Goal: Task Accomplishment & Management: Manage account settings

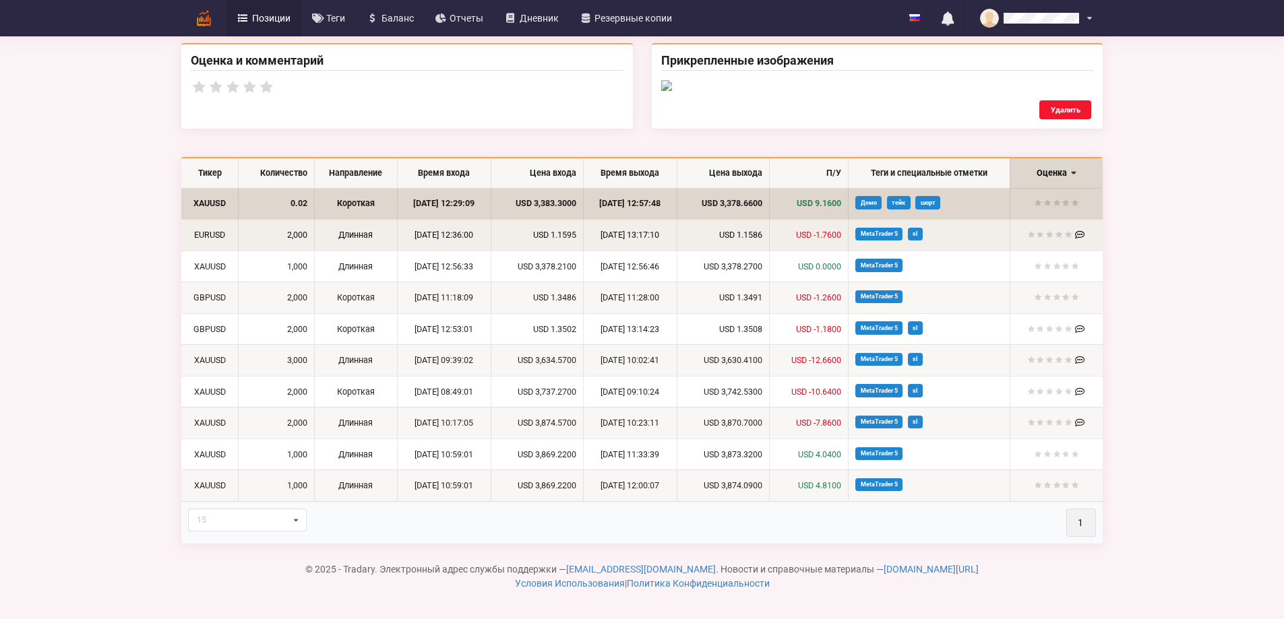
click at [314, 249] on td "Длинная" at bounding box center [356, 235] width 84 height 32
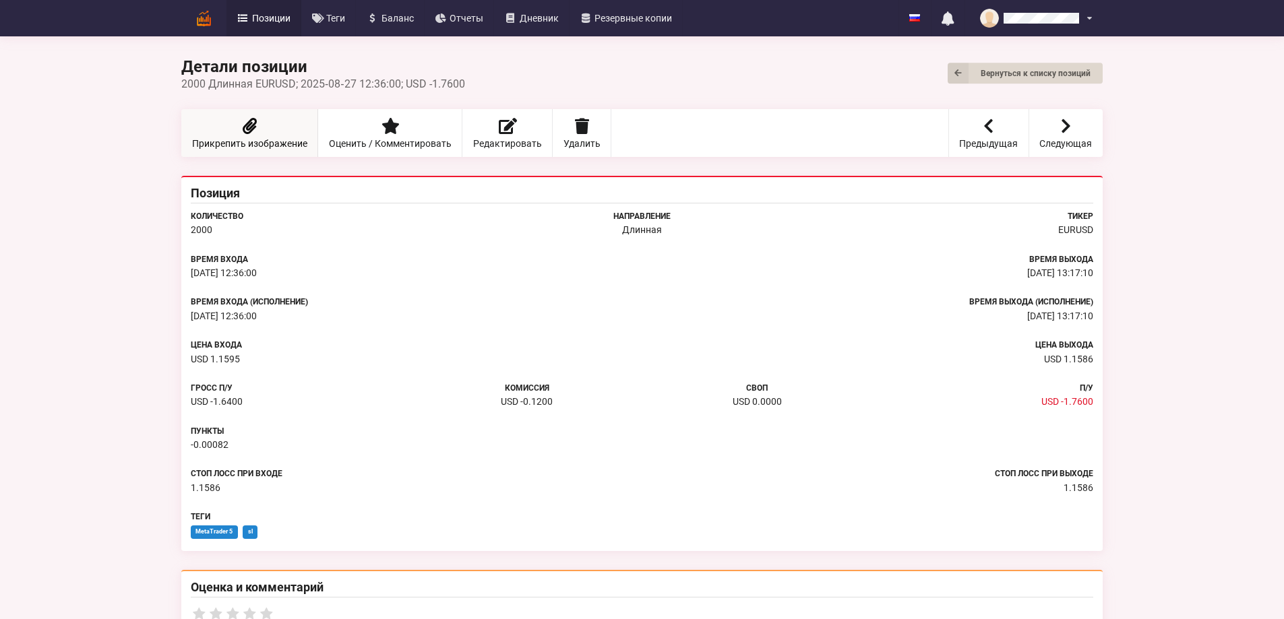
click at [181, 125] on link "Прикрепить изображение" at bounding box center [249, 133] width 137 height 48
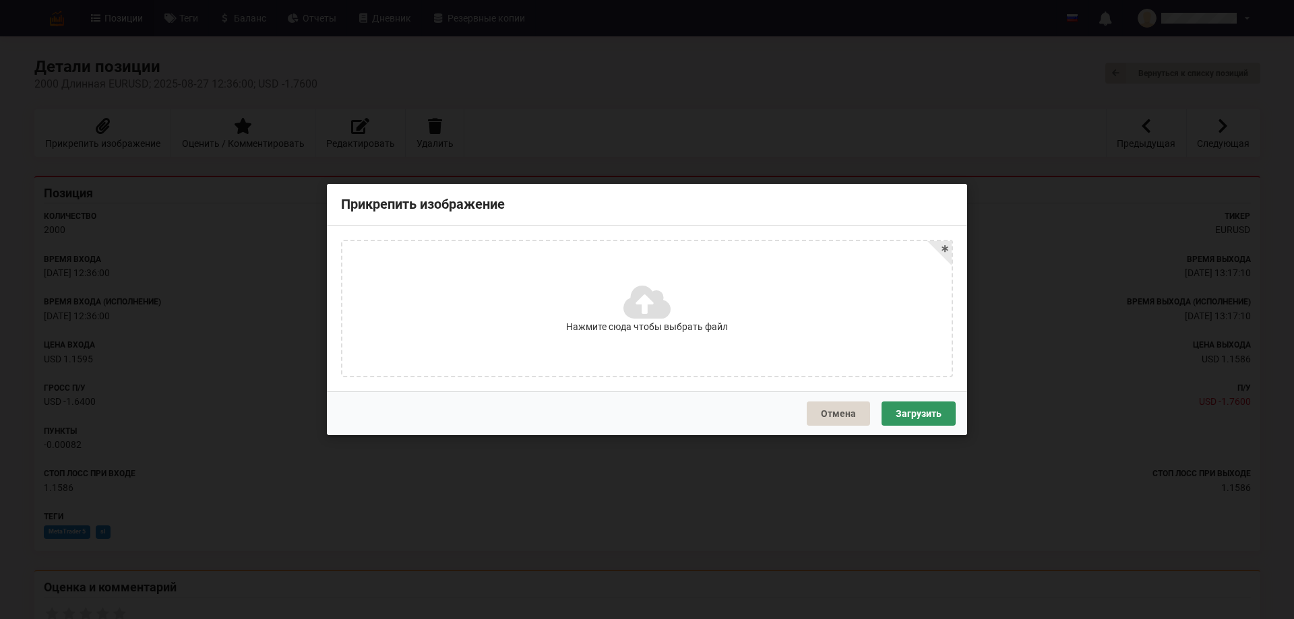
click at [632, 319] on icon at bounding box center [645, 302] width 44 height 38
click at [0, 0] on input "Нажмите сюда чтобы выбрать файл" at bounding box center [0, 0] width 0 height 0
click at [939, 418] on button "Загрузить" at bounding box center [918, 414] width 74 height 24
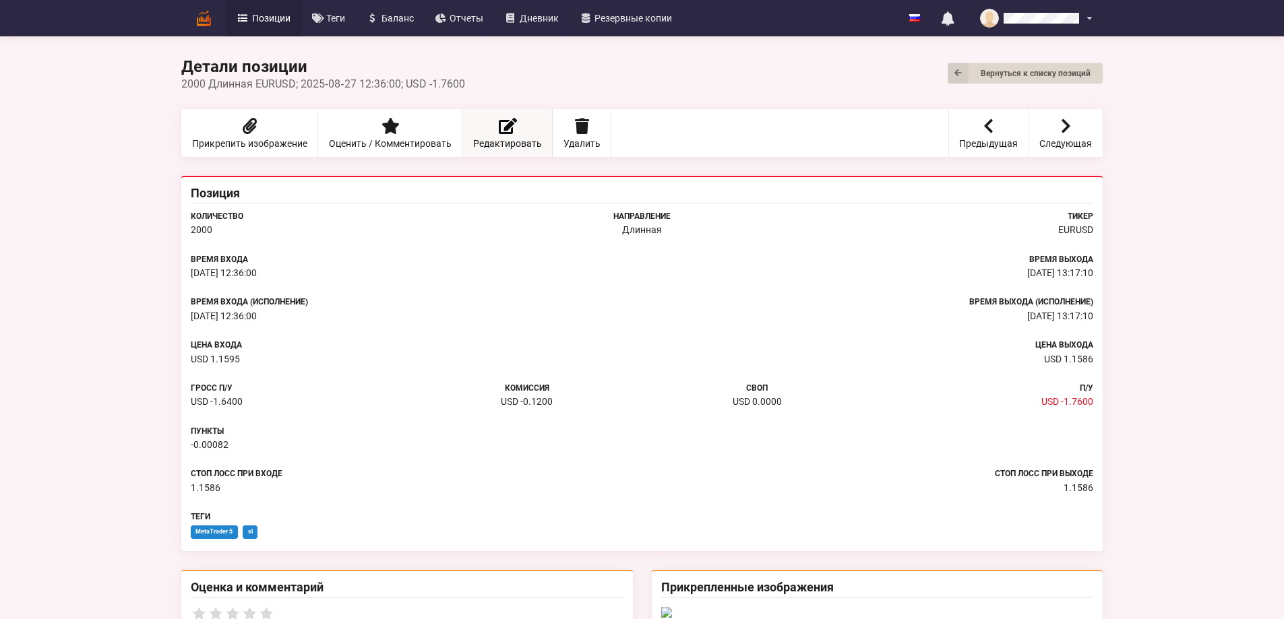
click at [462, 130] on link "Редактировать" at bounding box center [507, 133] width 90 height 48
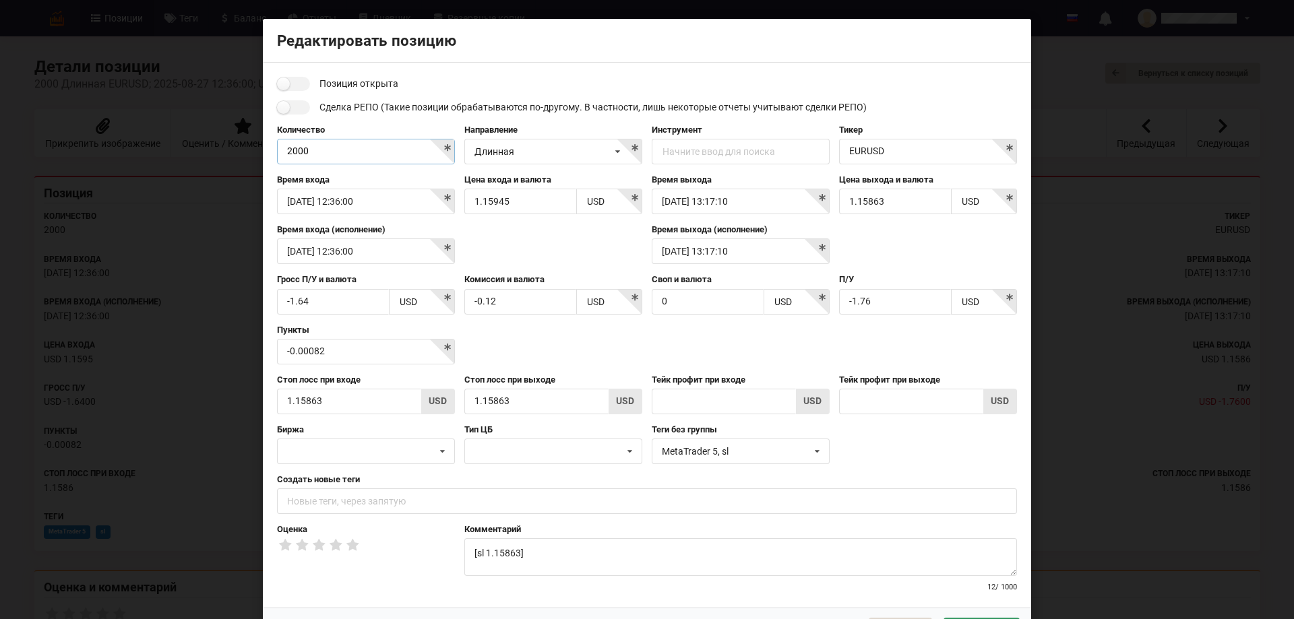
drag, startPoint x: 321, startPoint y: 148, endPoint x: 243, endPoint y: 148, distance: 78.8
click at [243, 148] on div "Редактировать позицию Позиция открыта Сделка РЕПО (Такие позиции обрабатываются…" at bounding box center [647, 309] width 1294 height 619
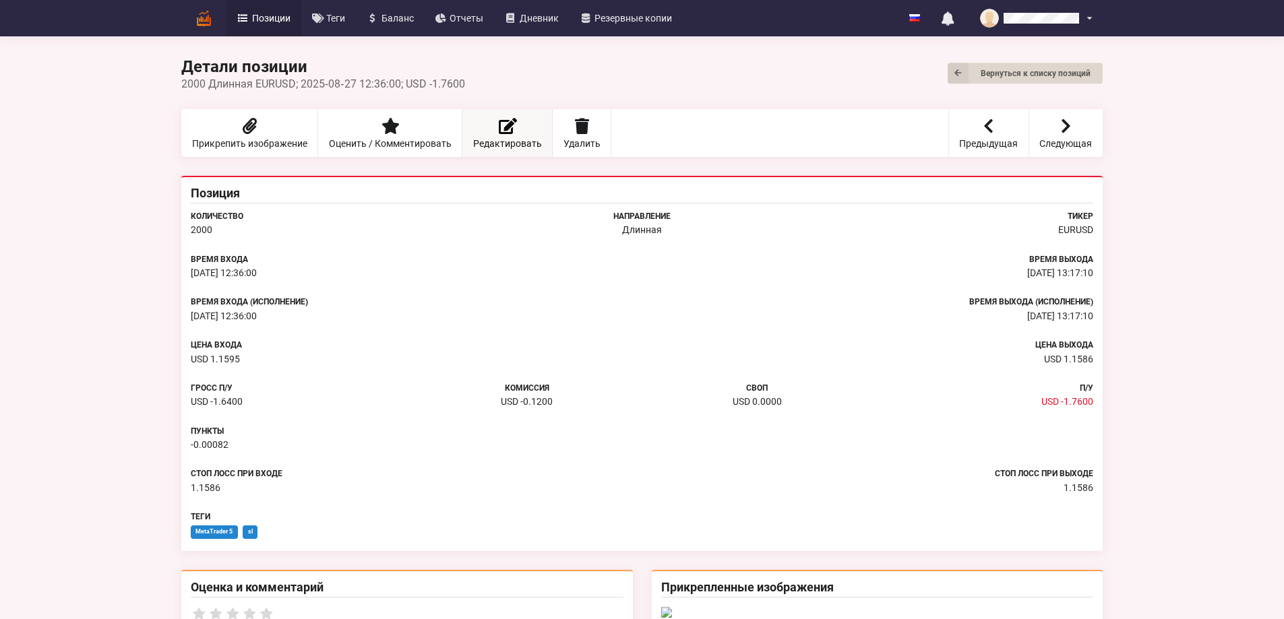
click at [462, 137] on link "Редактировать" at bounding box center [507, 133] width 90 height 48
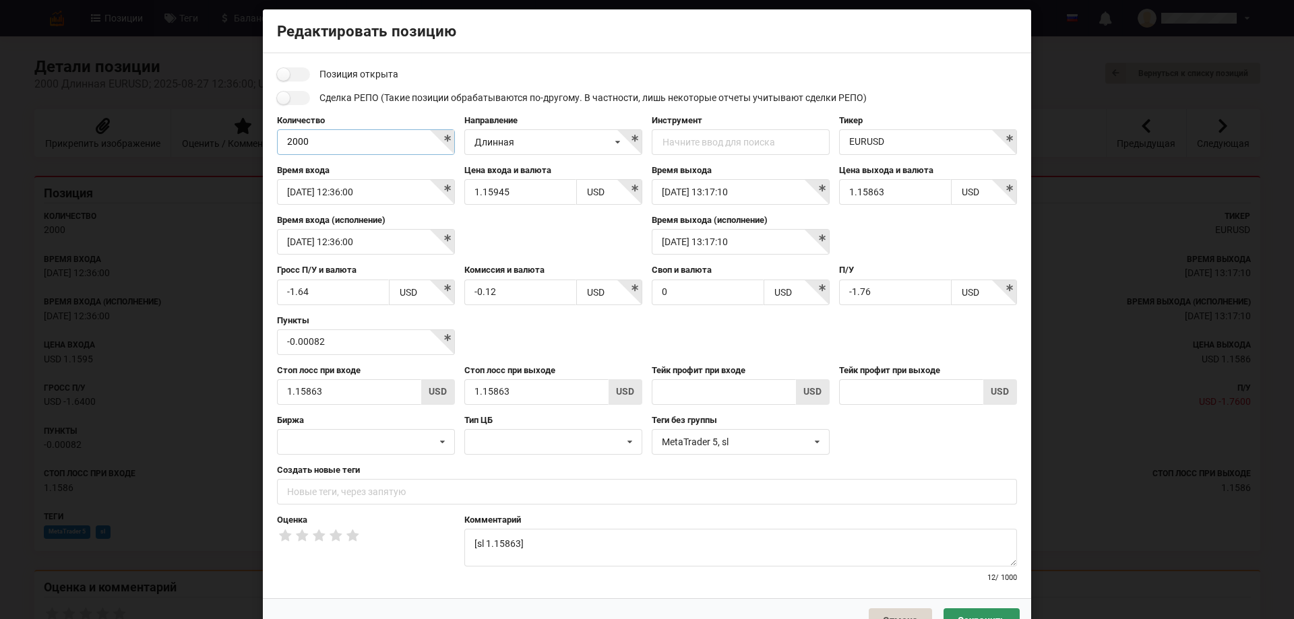
click at [313, 138] on input "2000" at bounding box center [366, 142] width 178 height 26
type input "2"
type input "0.02"
click at [819, 442] on icon at bounding box center [817, 442] width 20 height 25
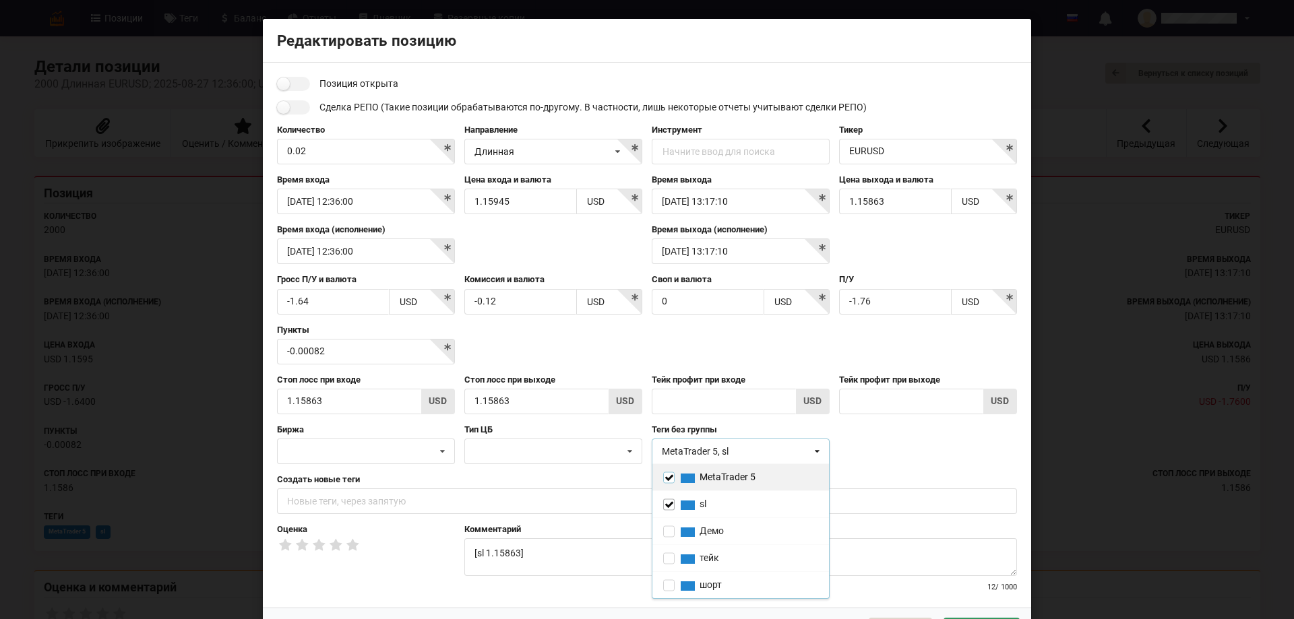
click at [664, 478] on input "checkbox" at bounding box center [668, 477] width 11 height 11
checkbox input "false"
click at [666, 500] on input "checkbox" at bounding box center [668, 504] width 11 height 11
checkbox input "false"
click at [667, 534] on input "checkbox" at bounding box center [668, 531] width 11 height 11
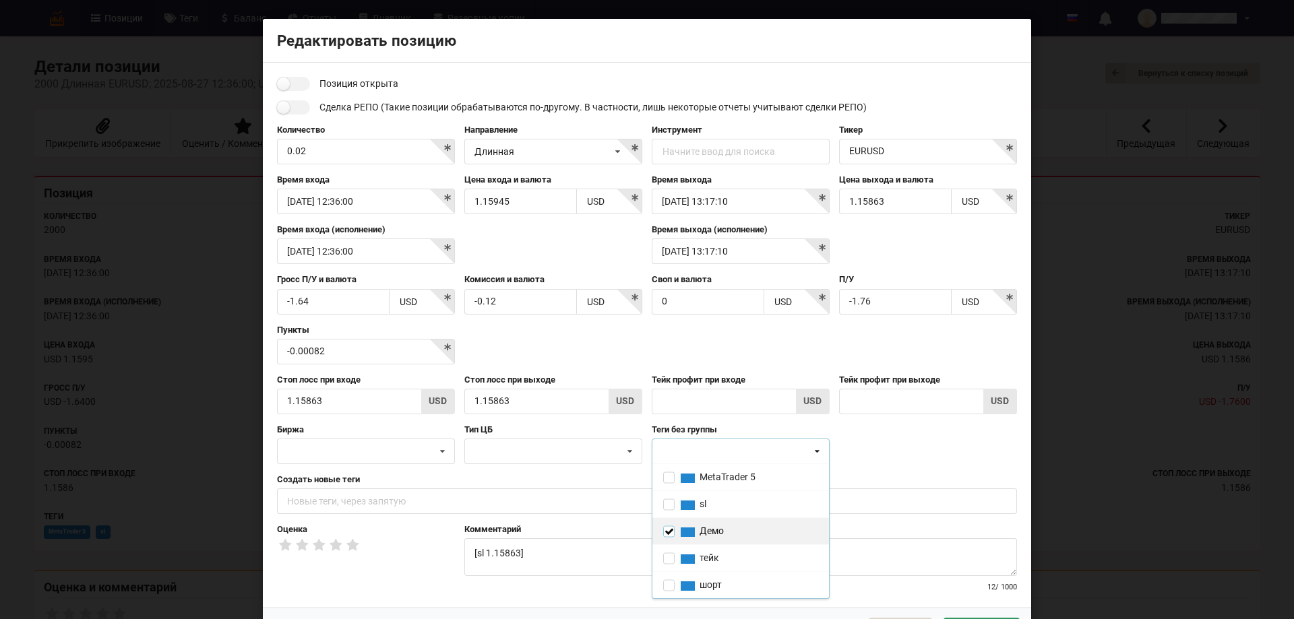
checkbox input "true"
click at [317, 494] on input "text" at bounding box center [647, 501] width 740 height 26
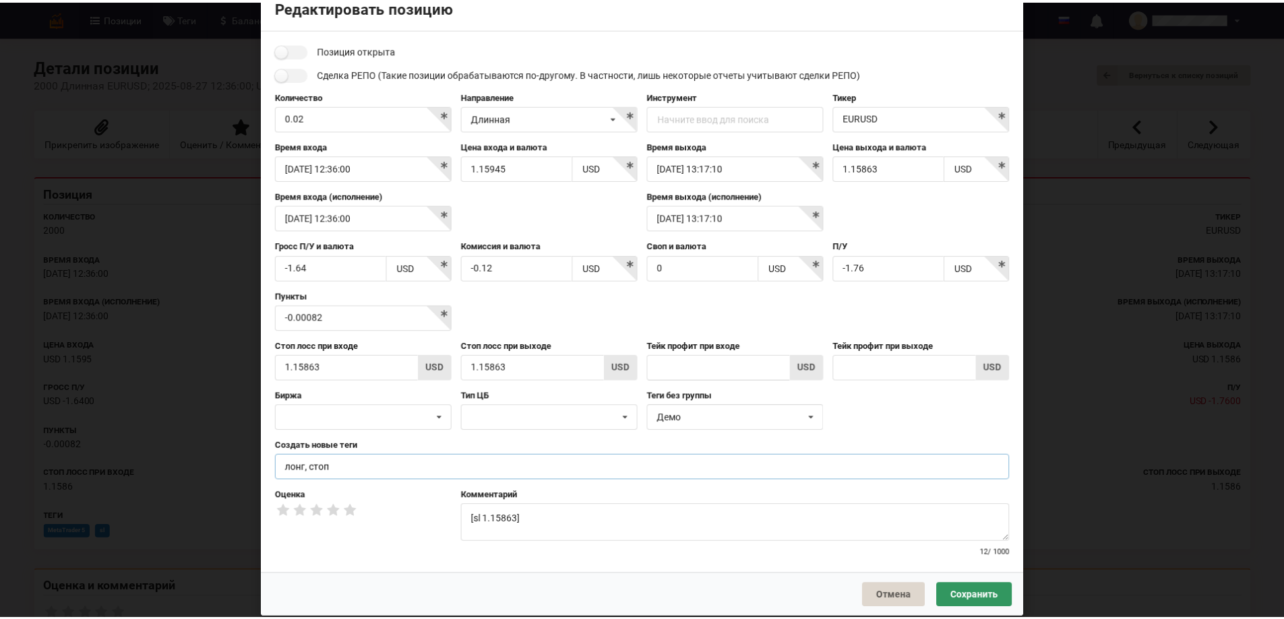
scroll to position [51, 0]
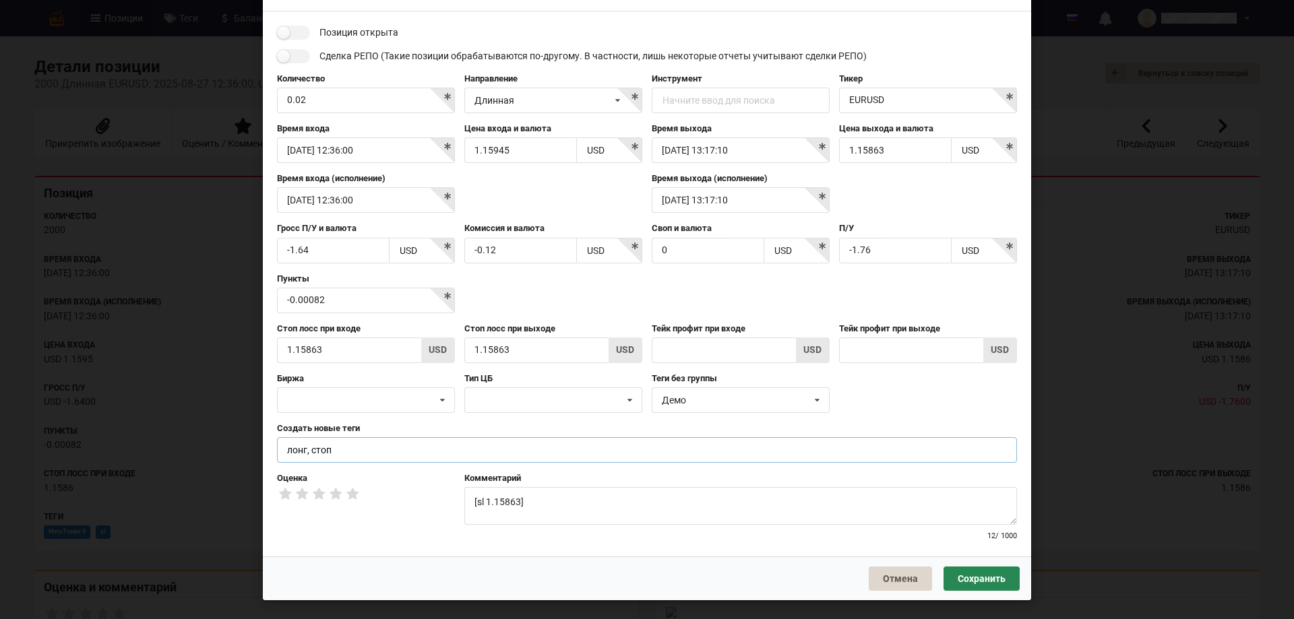
type input "лонг, стоп"
click at [984, 579] on button "Сохранить" at bounding box center [981, 579] width 76 height 24
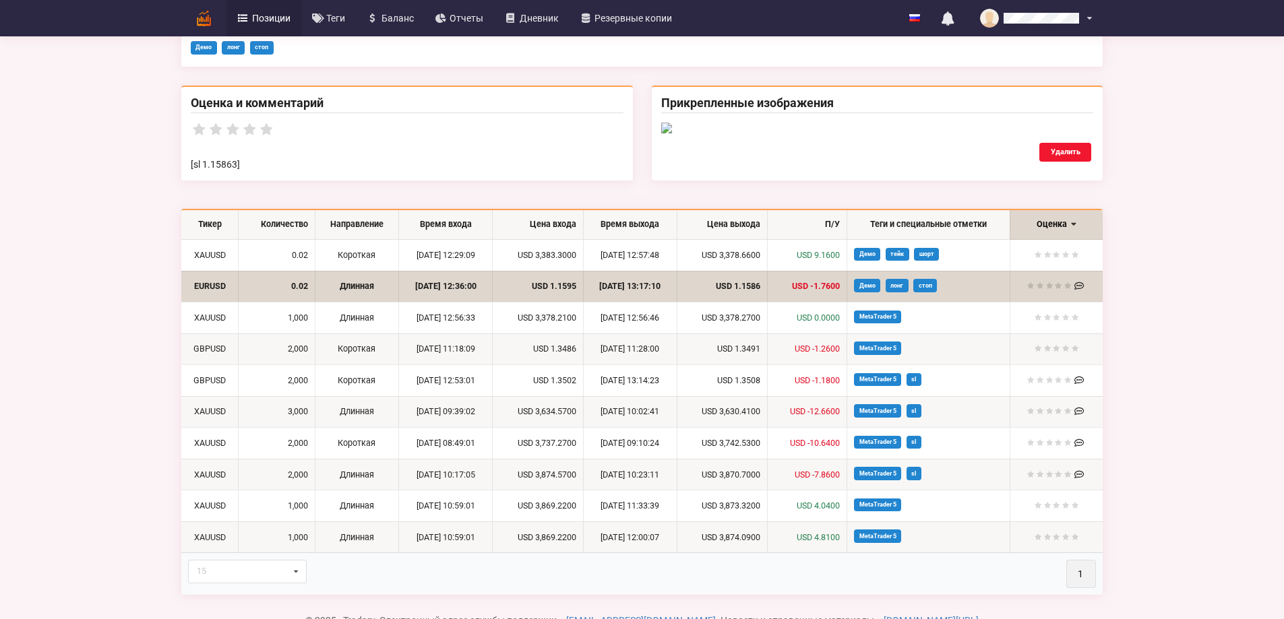
scroll to position [741, 0]
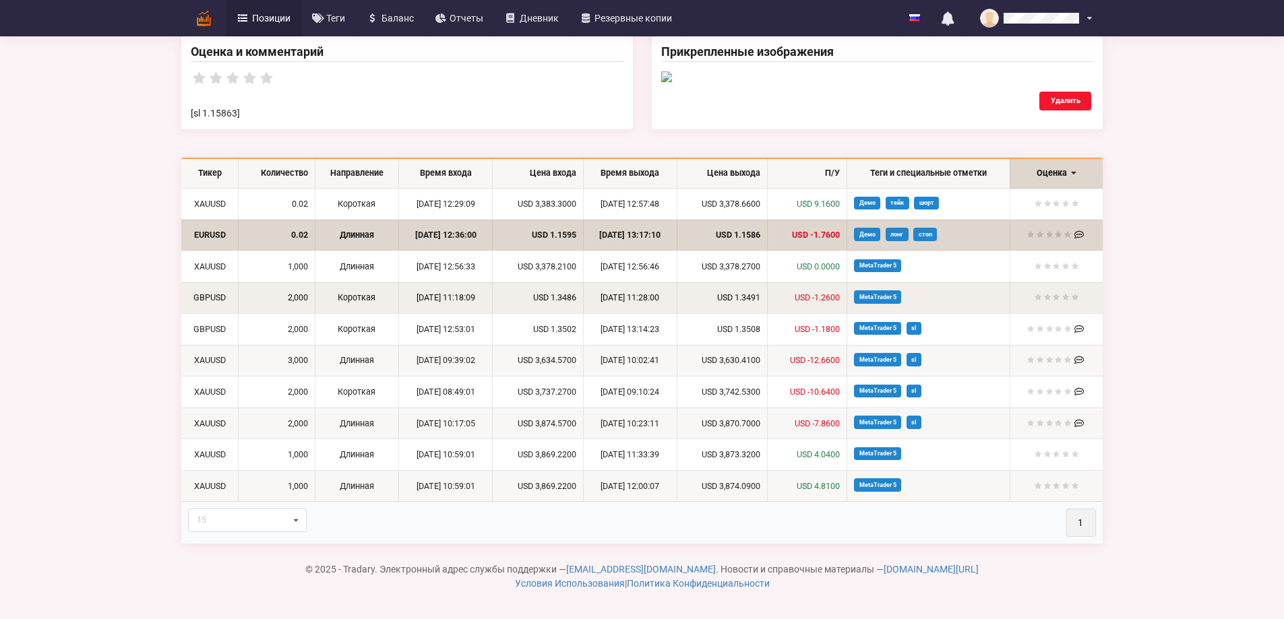
drag, startPoint x: 538, startPoint y: 236, endPoint x: 171, endPoint y: 359, distance: 387.4
click at [238, 314] on td "2,000" at bounding box center [276, 298] width 76 height 32
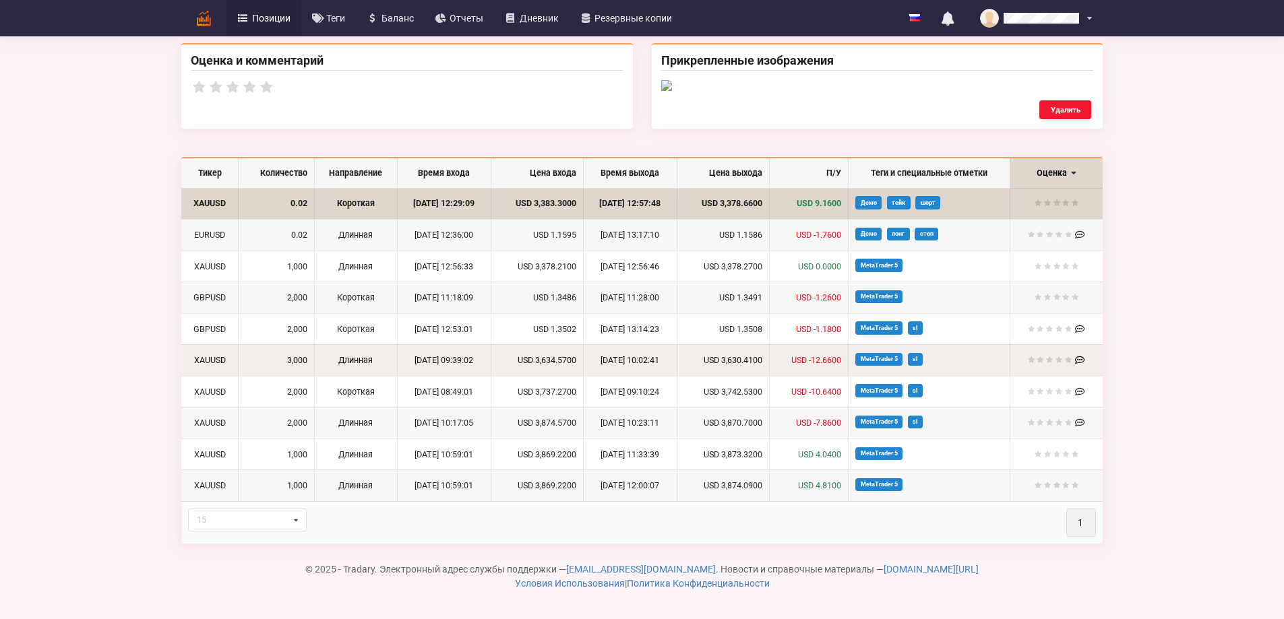
scroll to position [741, 0]
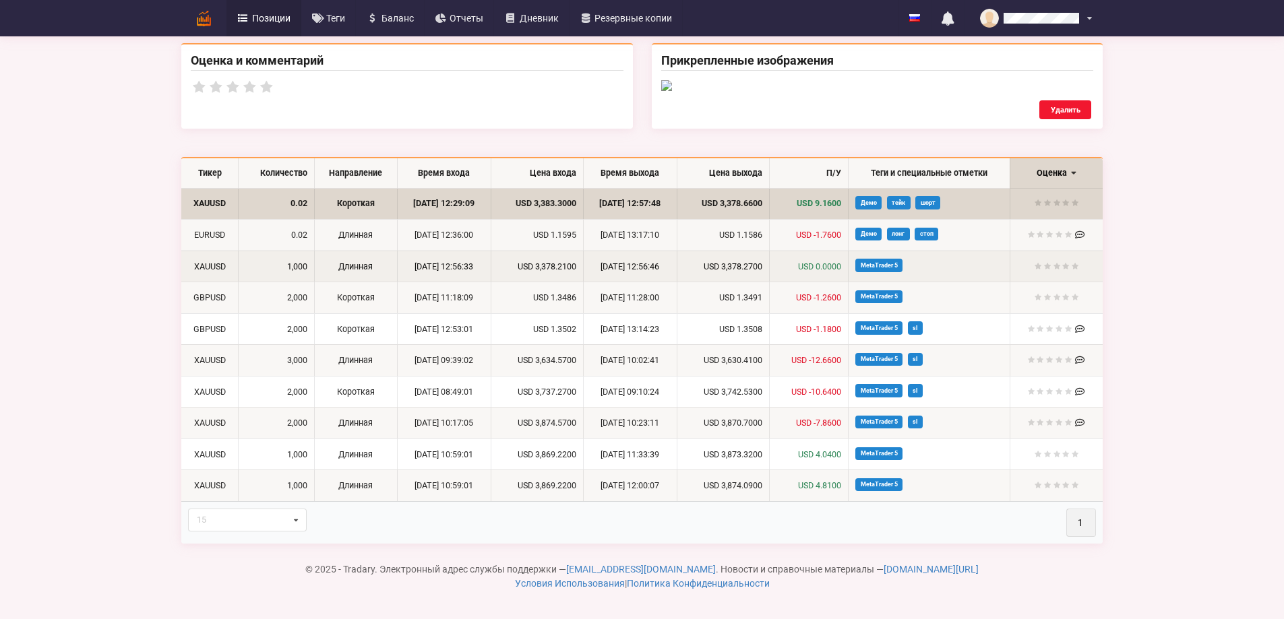
click at [397, 282] on td "[DATE] 12:56:33" at bounding box center [444, 267] width 94 height 32
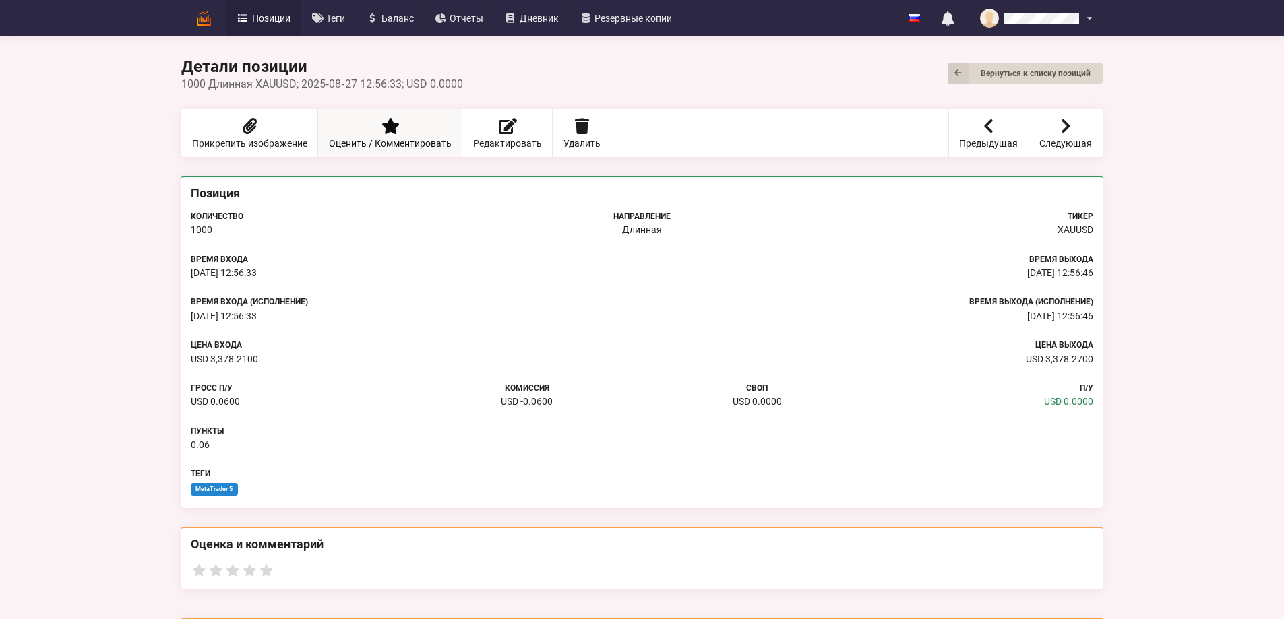
click at [318, 124] on link "Оценить / Комментировать" at bounding box center [390, 133] width 144 height 48
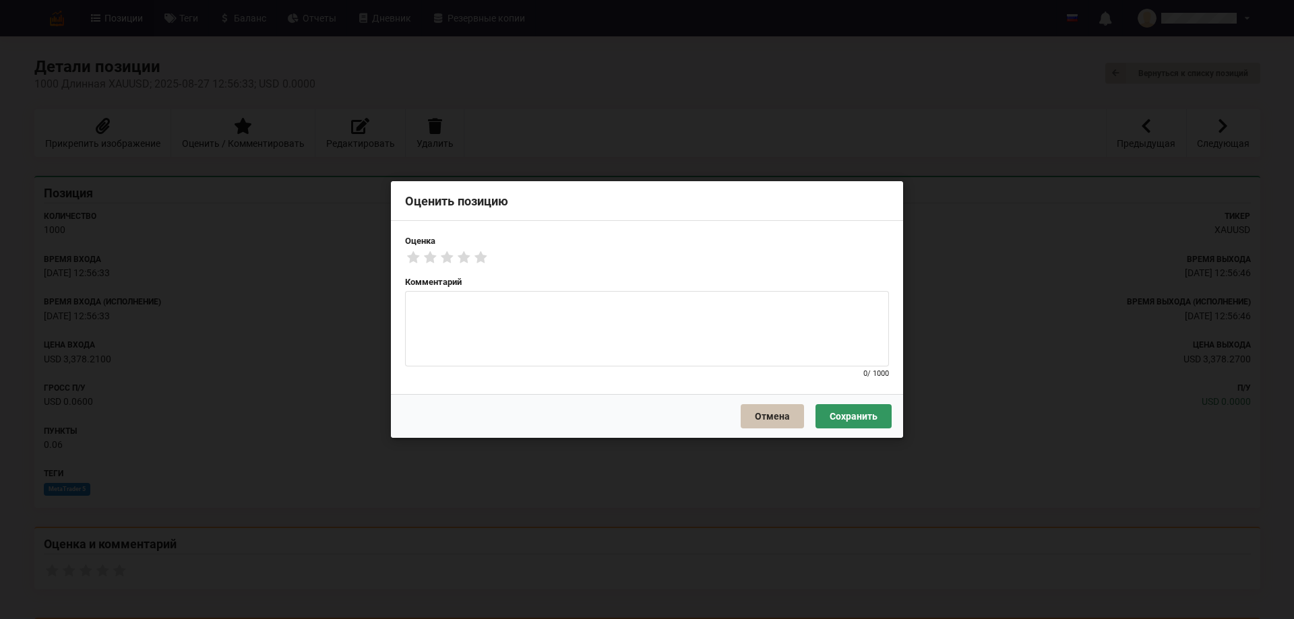
click at [778, 410] on button "Отмена" at bounding box center [771, 416] width 63 height 24
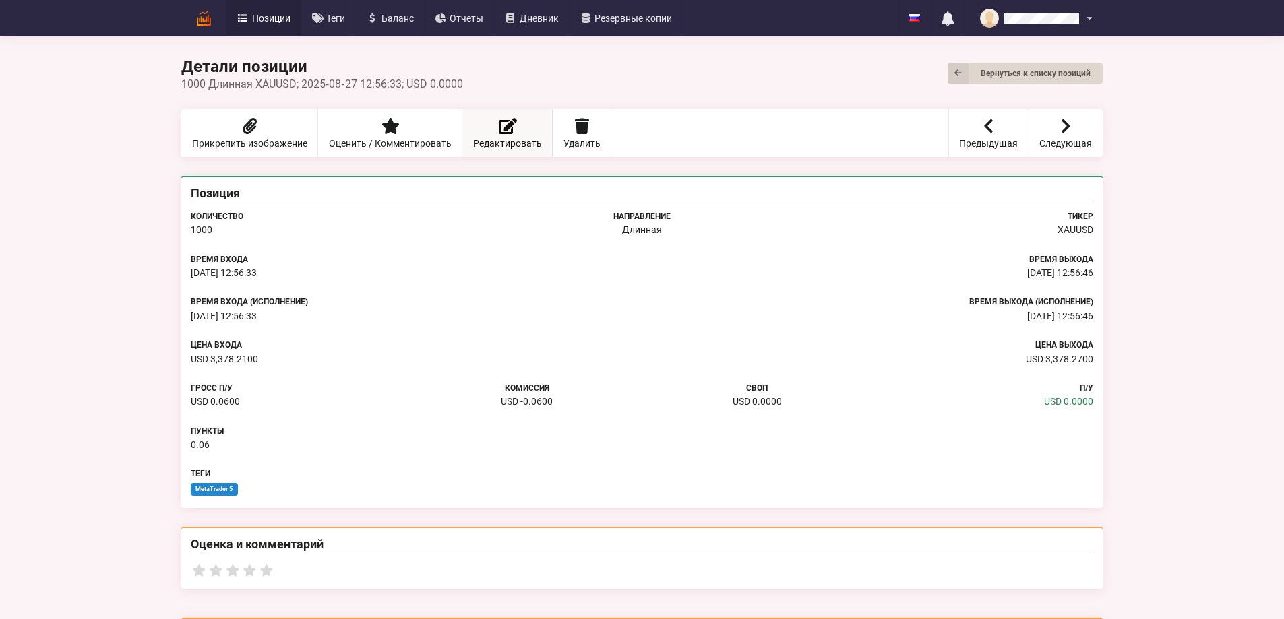
click at [462, 123] on link "Редактировать" at bounding box center [507, 133] width 90 height 48
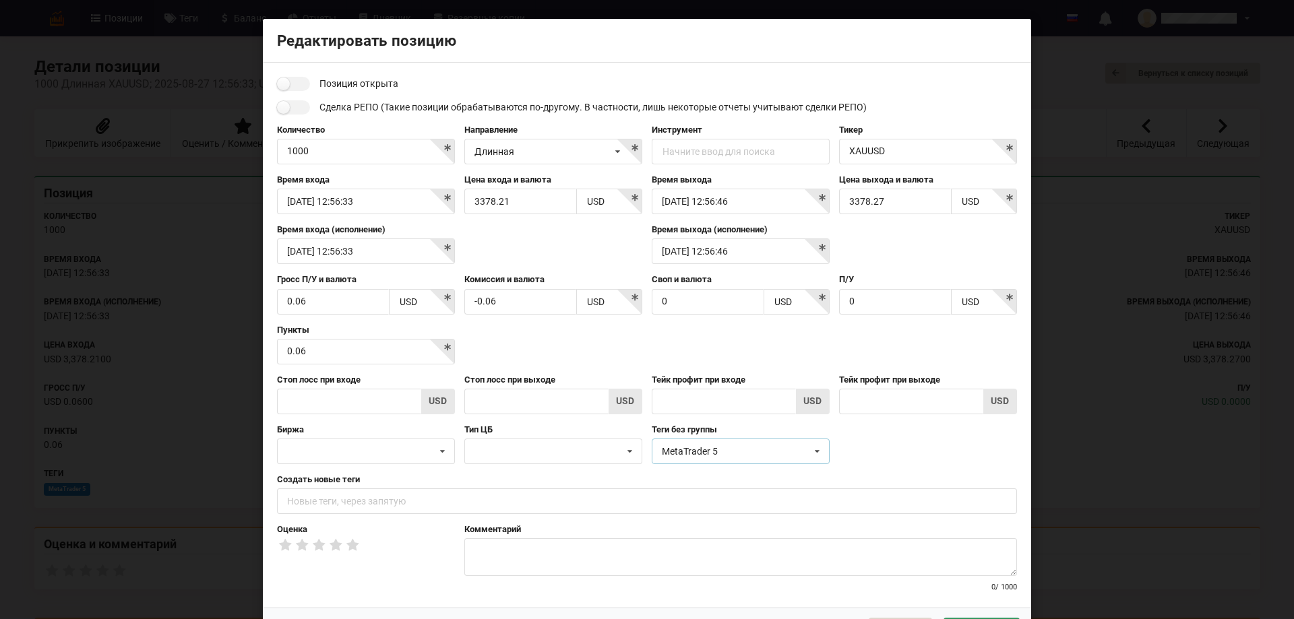
click at [813, 447] on icon at bounding box center [817, 451] width 20 height 25
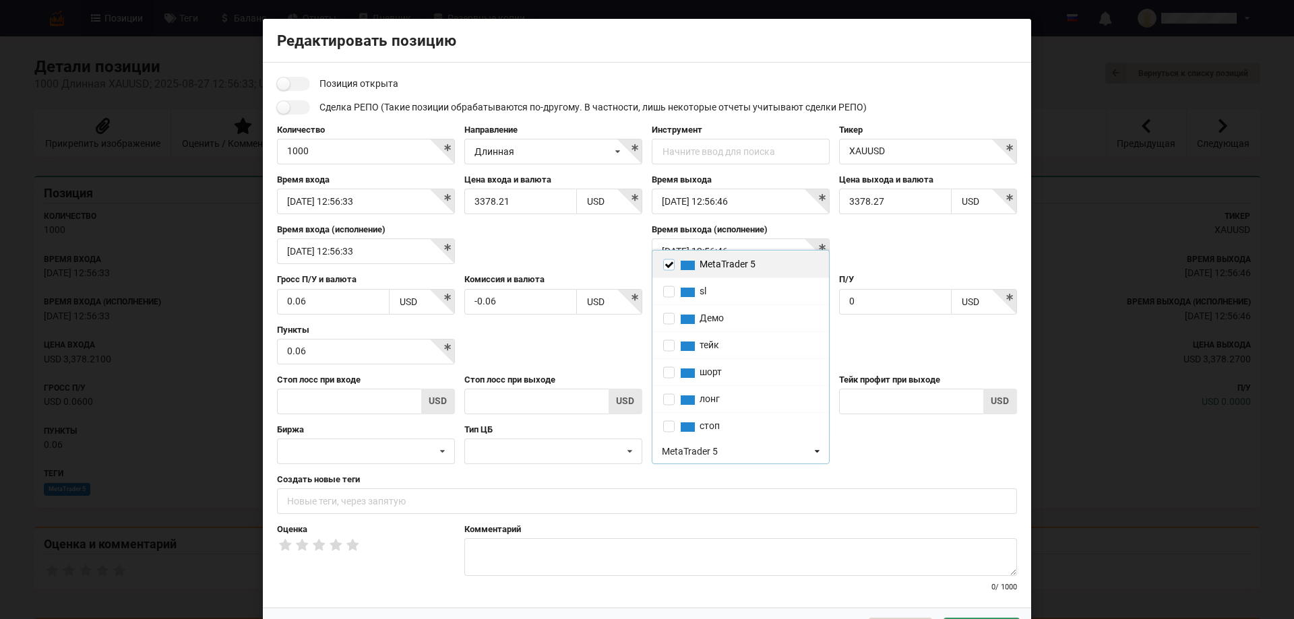
click at [664, 265] on input "checkbox" at bounding box center [668, 264] width 11 height 11
checkbox input "false"
click at [319, 503] on input "text" at bounding box center [647, 501] width 740 height 26
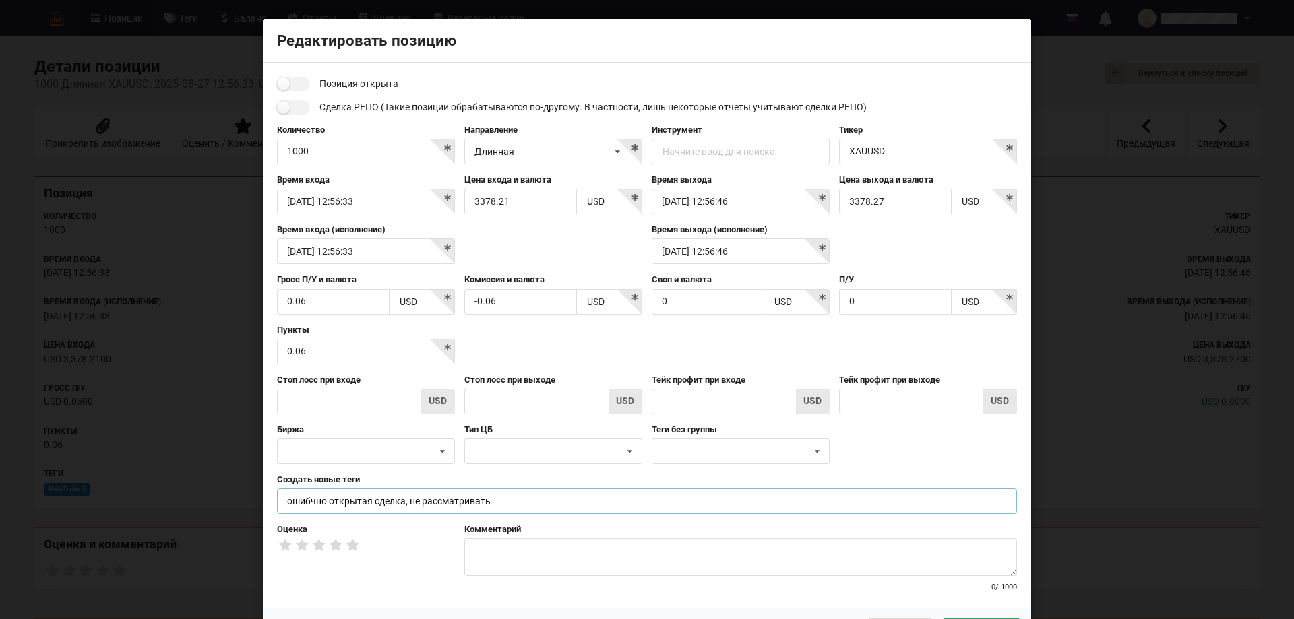
type input "ошибчно открытая сделка, не рассматривать"
drag, startPoint x: 352, startPoint y: 156, endPoint x: 267, endPoint y: 150, distance: 85.1
click at [267, 150] on div "Позиция открыта Сделка РЕПО (Такие позиции обрабатываются по-другому. В частнос…" at bounding box center [647, 335] width 768 height 545
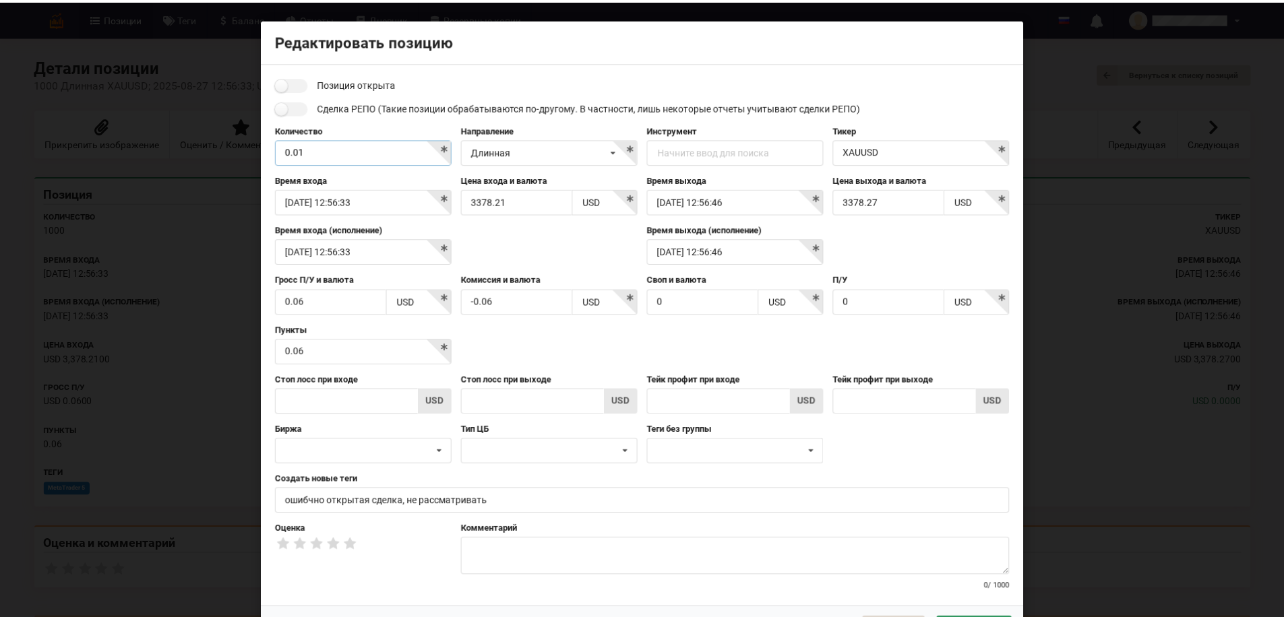
scroll to position [51, 0]
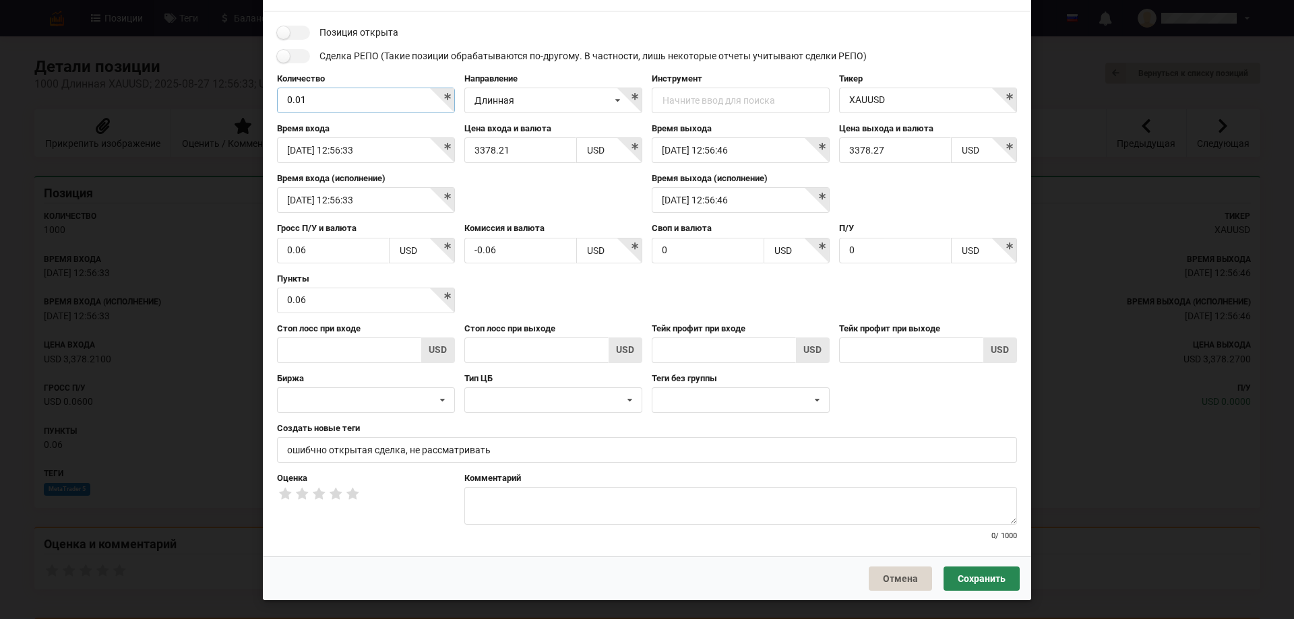
type input "0.01"
drag, startPoint x: 980, startPoint y: 581, endPoint x: 958, endPoint y: 547, distance: 40.4
click at [980, 581] on button "Сохранить" at bounding box center [981, 579] width 76 height 24
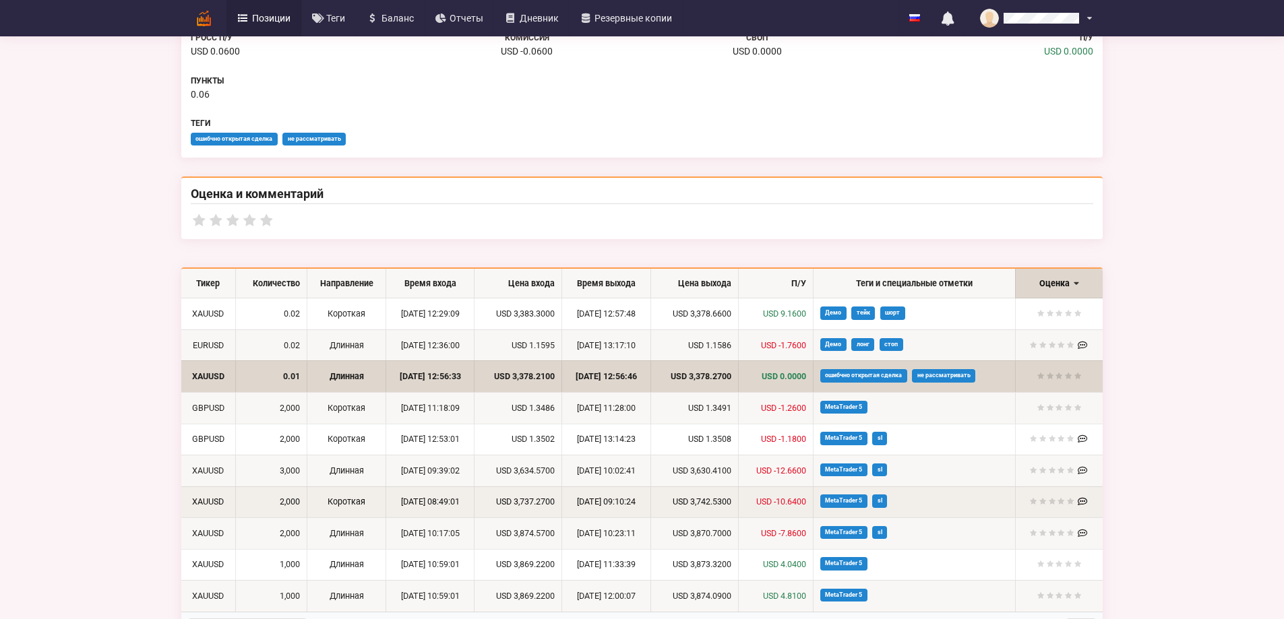
scroll to position [404, 0]
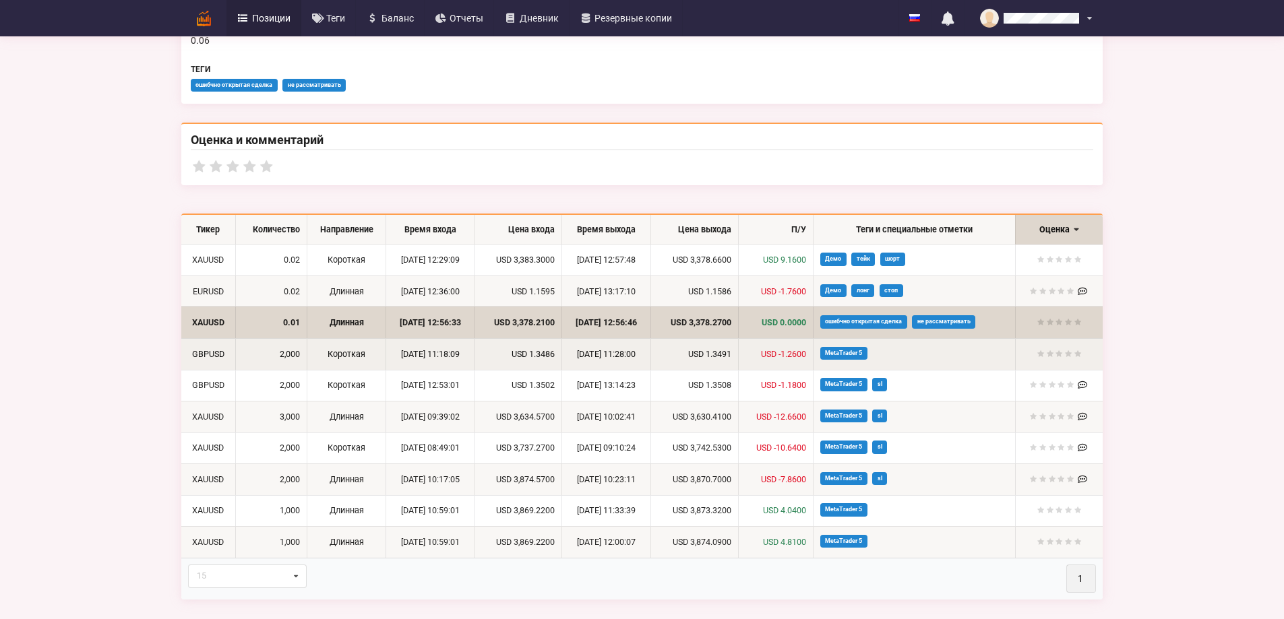
click at [307, 352] on td "Короткая" at bounding box center [346, 354] width 79 height 32
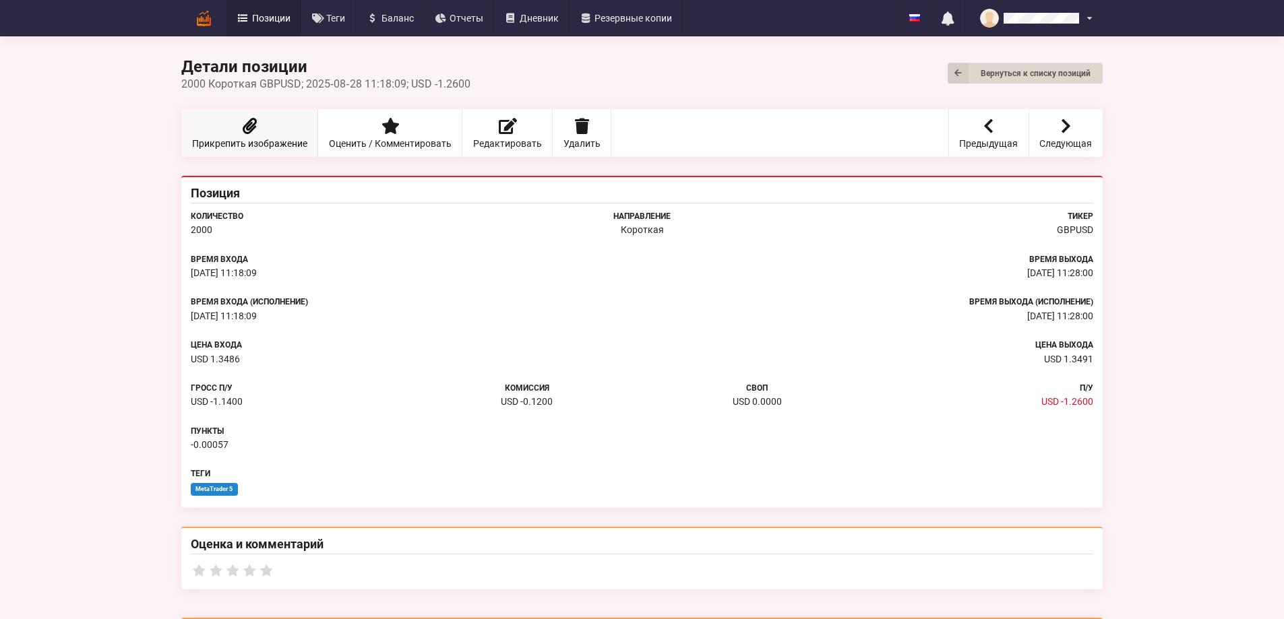
click at [181, 132] on link "Прикрепить изображение" at bounding box center [249, 133] width 137 height 48
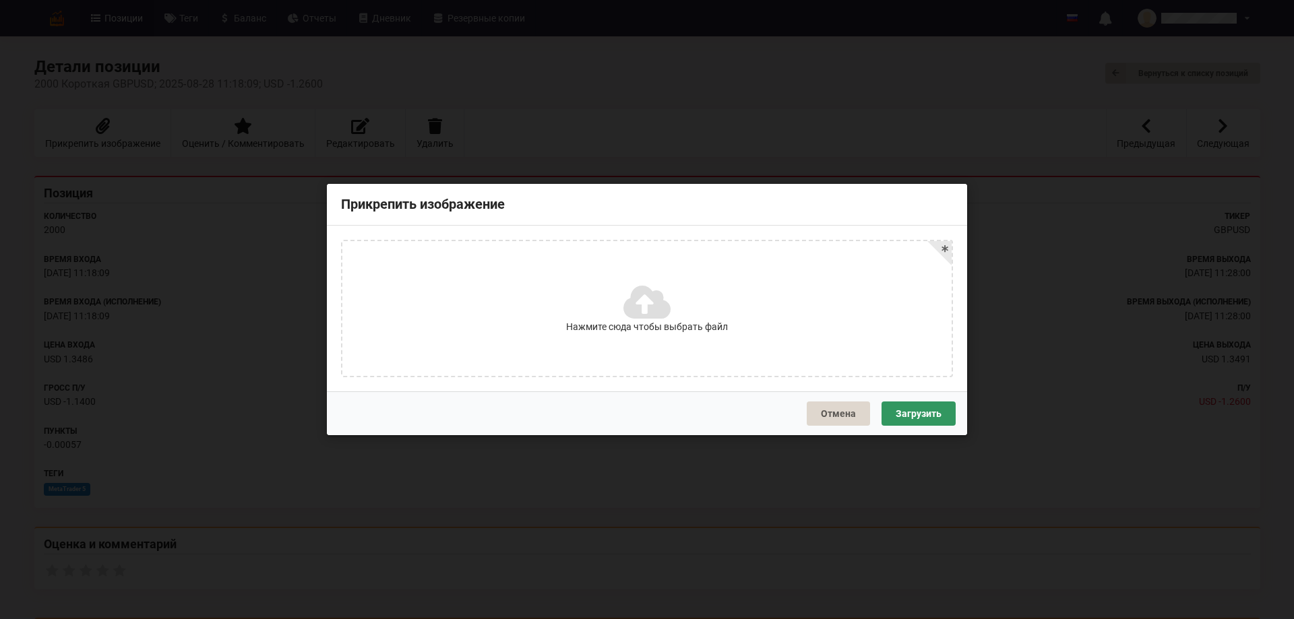
click at [649, 309] on icon at bounding box center [645, 302] width 44 height 38
click at [0, 0] on input "Нажмите сюда чтобы выбрать файл" at bounding box center [0, 0] width 0 height 0
click at [647, 307] on icon at bounding box center [645, 302] width 44 height 38
click at [0, 0] on input "Нажмите сюда чтобы выбрать файл" at bounding box center [0, 0] width 0 height 0
click at [933, 416] on button "Загрузить" at bounding box center [918, 414] width 74 height 24
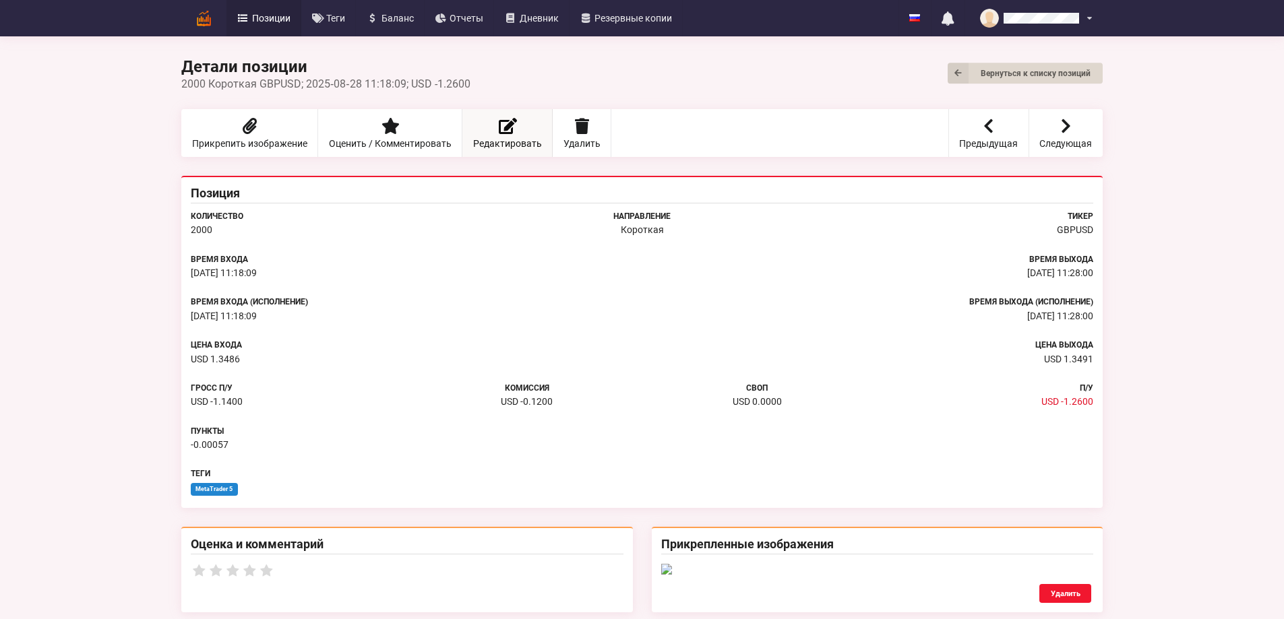
click at [498, 133] on icon at bounding box center [507, 126] width 19 height 16
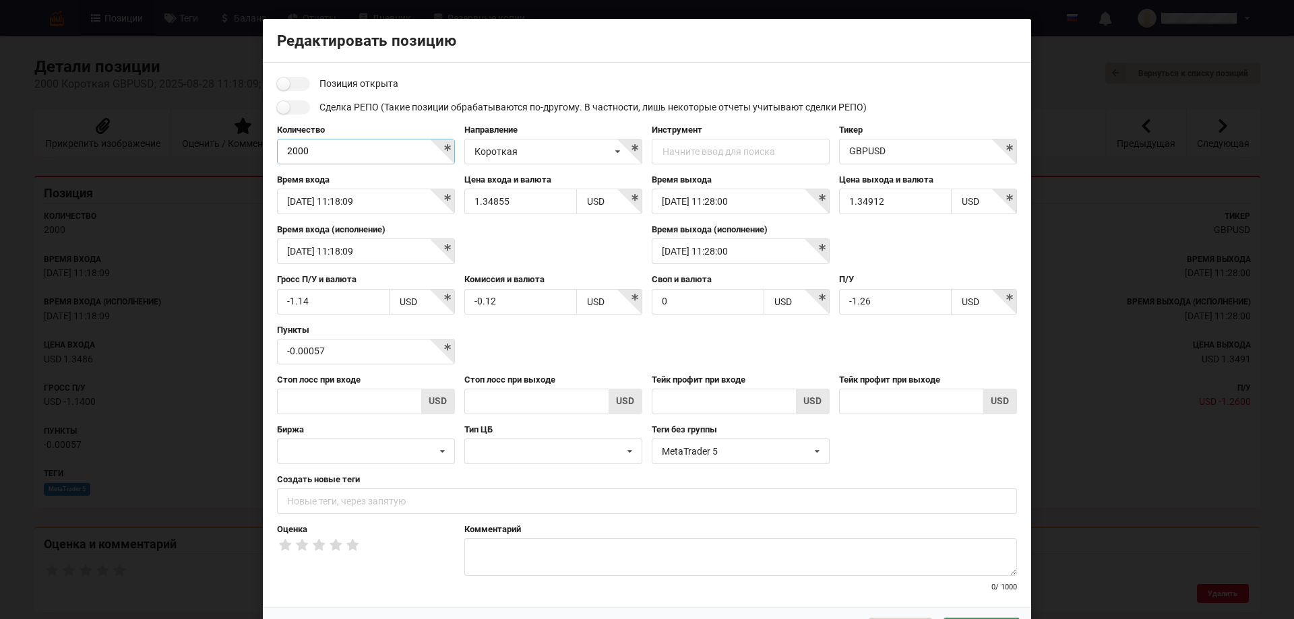
click at [320, 155] on input "2000" at bounding box center [366, 152] width 178 height 26
type input "2"
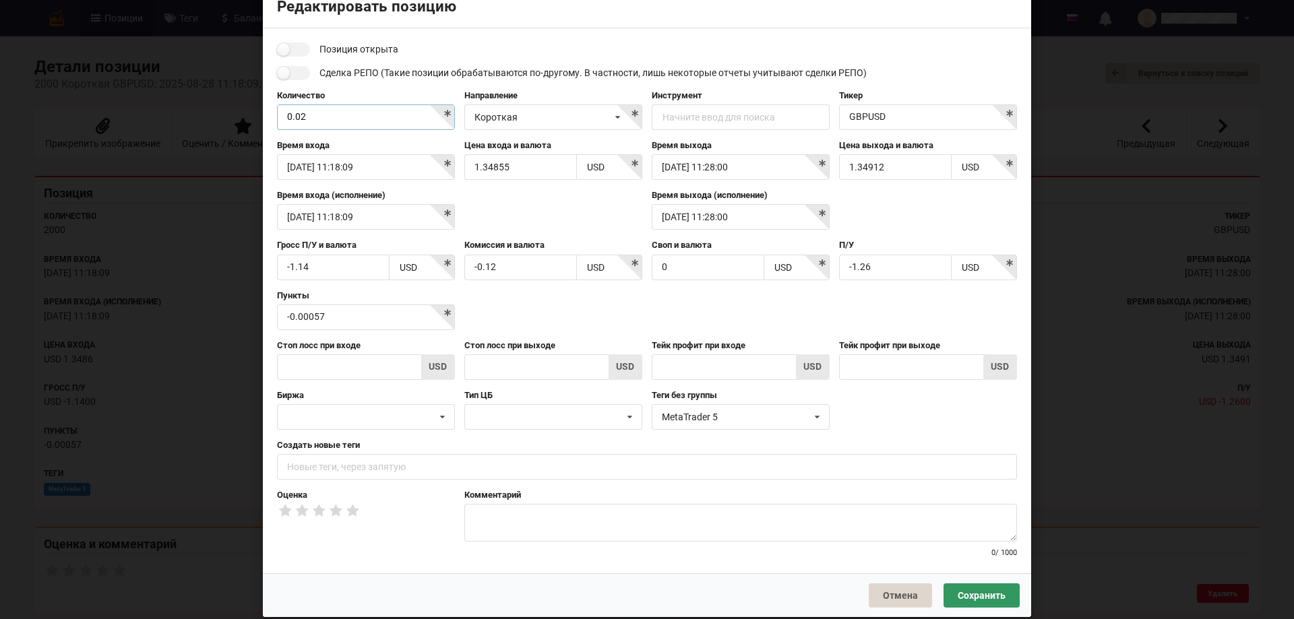
scroll to position [51, 0]
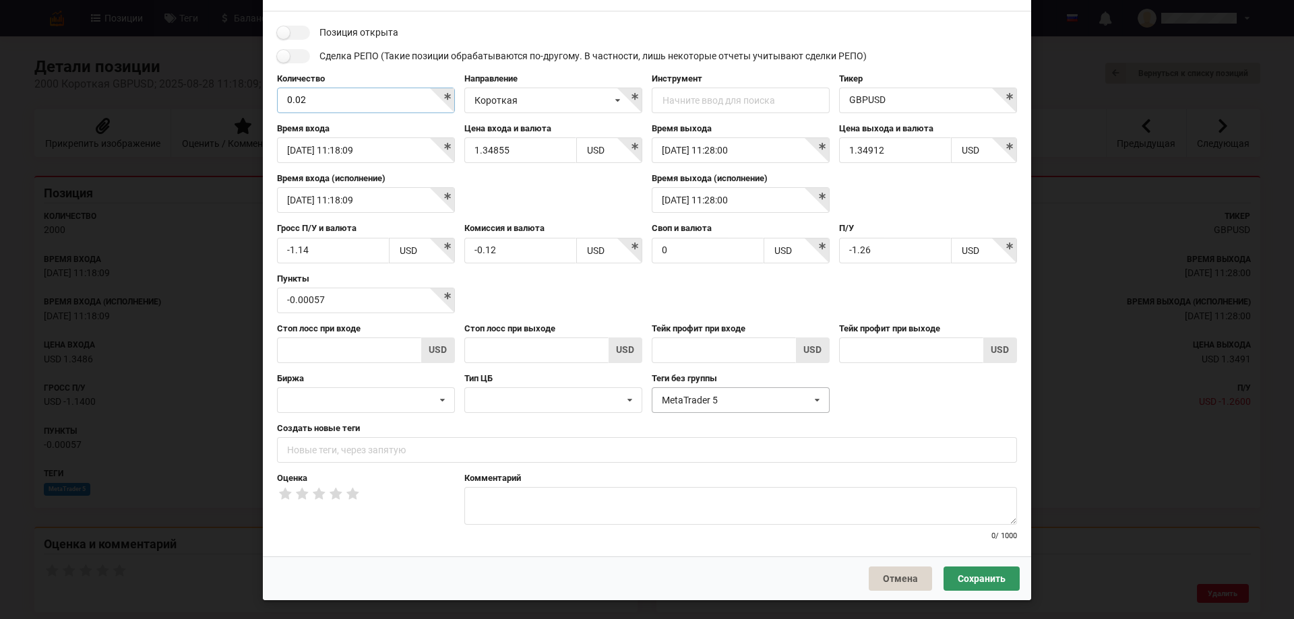
type input "0.02"
click at [813, 400] on icon at bounding box center [817, 400] width 20 height 25
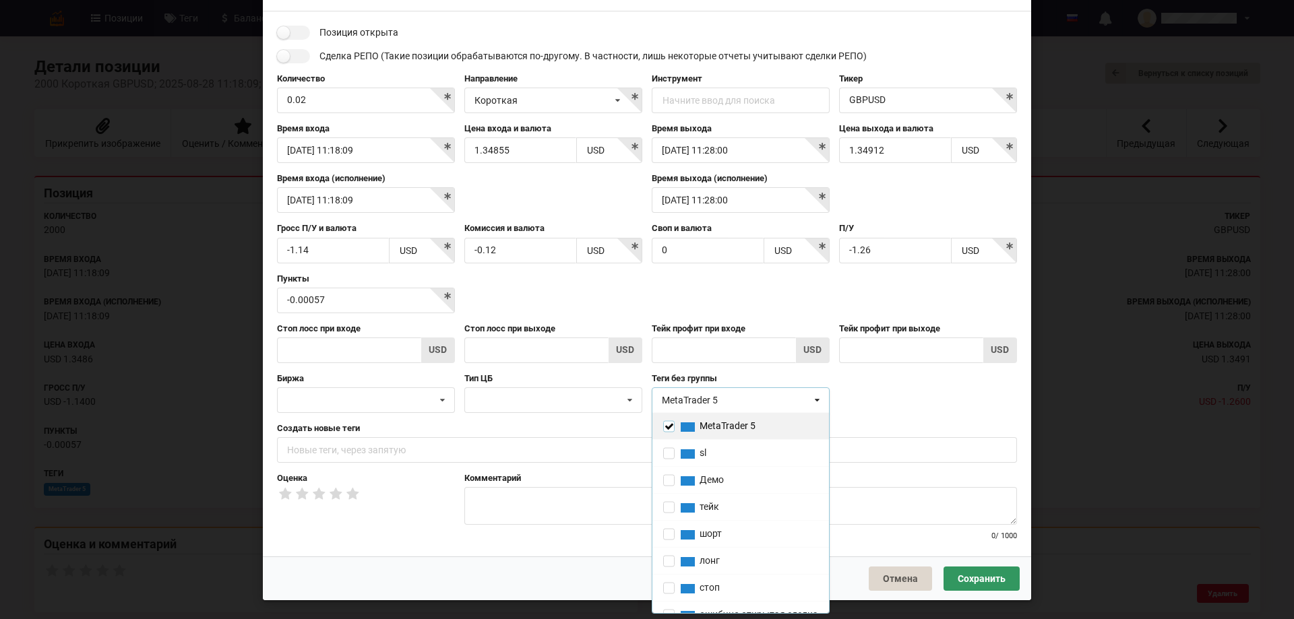
click at [664, 425] on input "checkbox" at bounding box center [668, 425] width 11 height 11
checkbox input "false"
click at [668, 481] on input "checkbox" at bounding box center [668, 479] width 11 height 11
checkbox input "true"
click at [668, 557] on input "checkbox" at bounding box center [668, 560] width 11 height 11
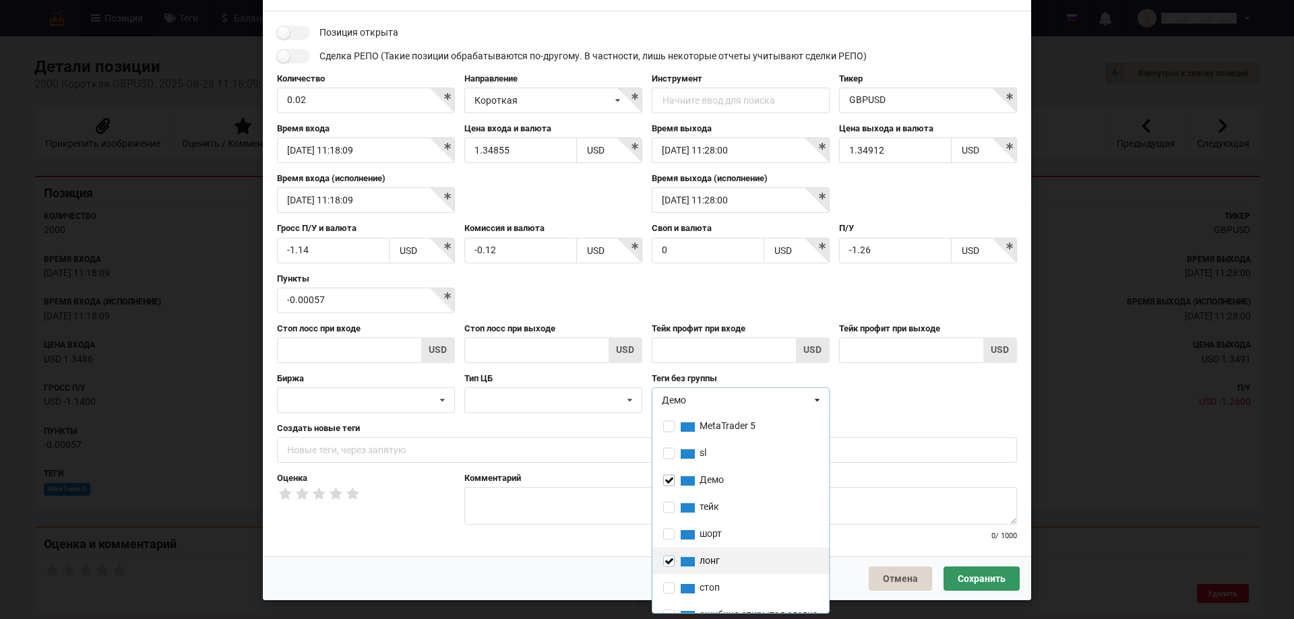
checkbox input "true"
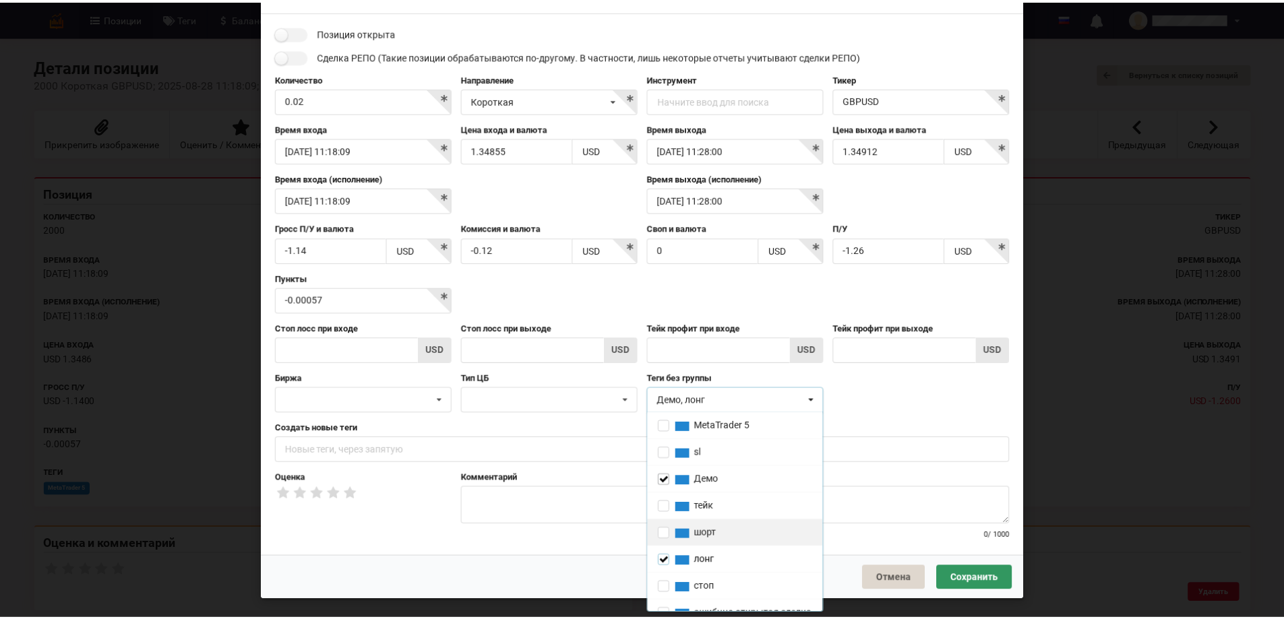
scroll to position [53, 0]
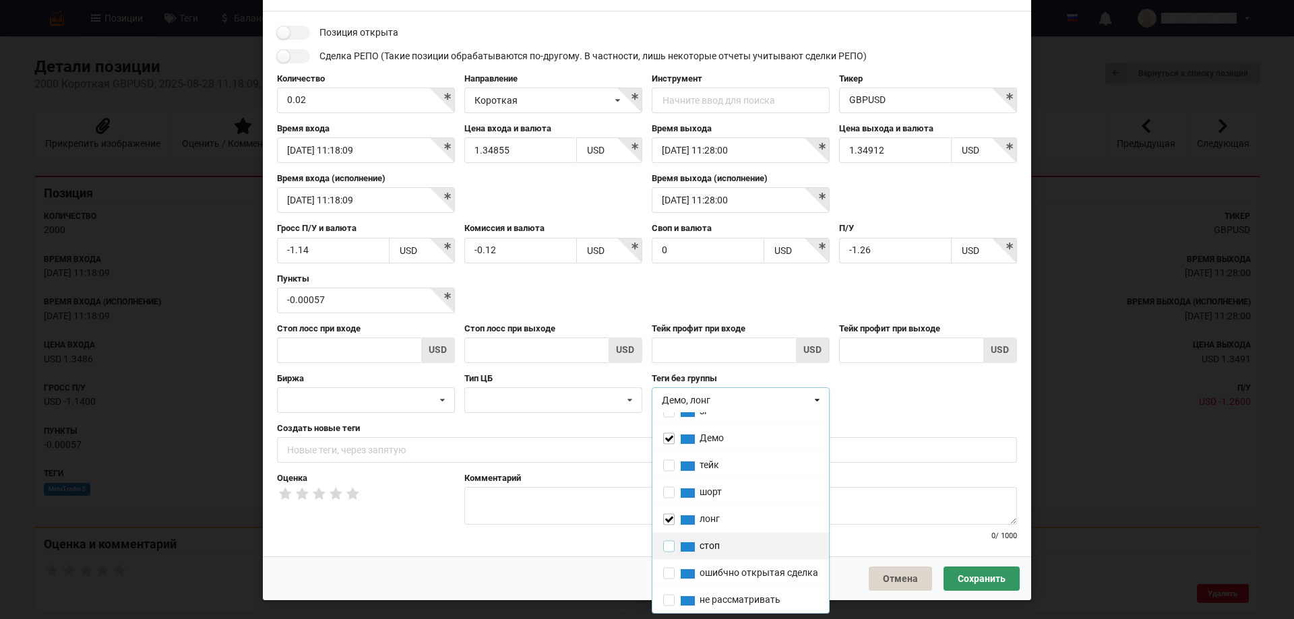
click at [664, 540] on input "checkbox" at bounding box center [668, 545] width 11 height 11
checkbox input "true"
click at [980, 578] on button "Сохранить" at bounding box center [981, 579] width 76 height 24
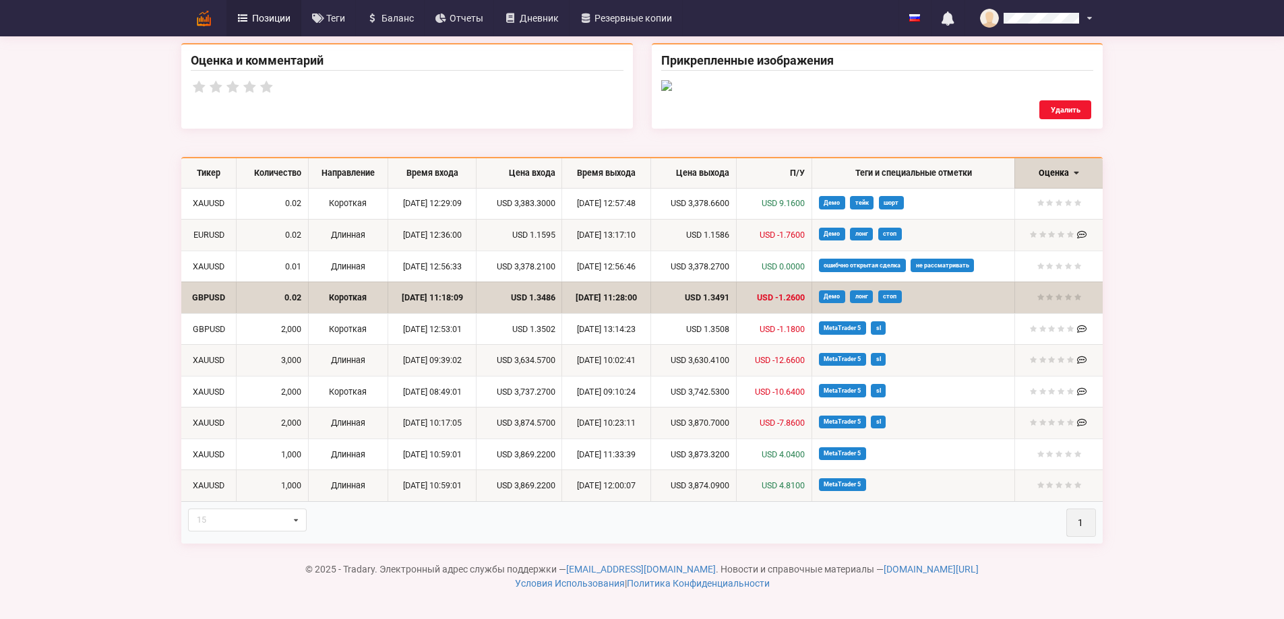
scroll to position [674, 0]
click at [308, 313] on td "Короткая" at bounding box center [348, 298] width 80 height 32
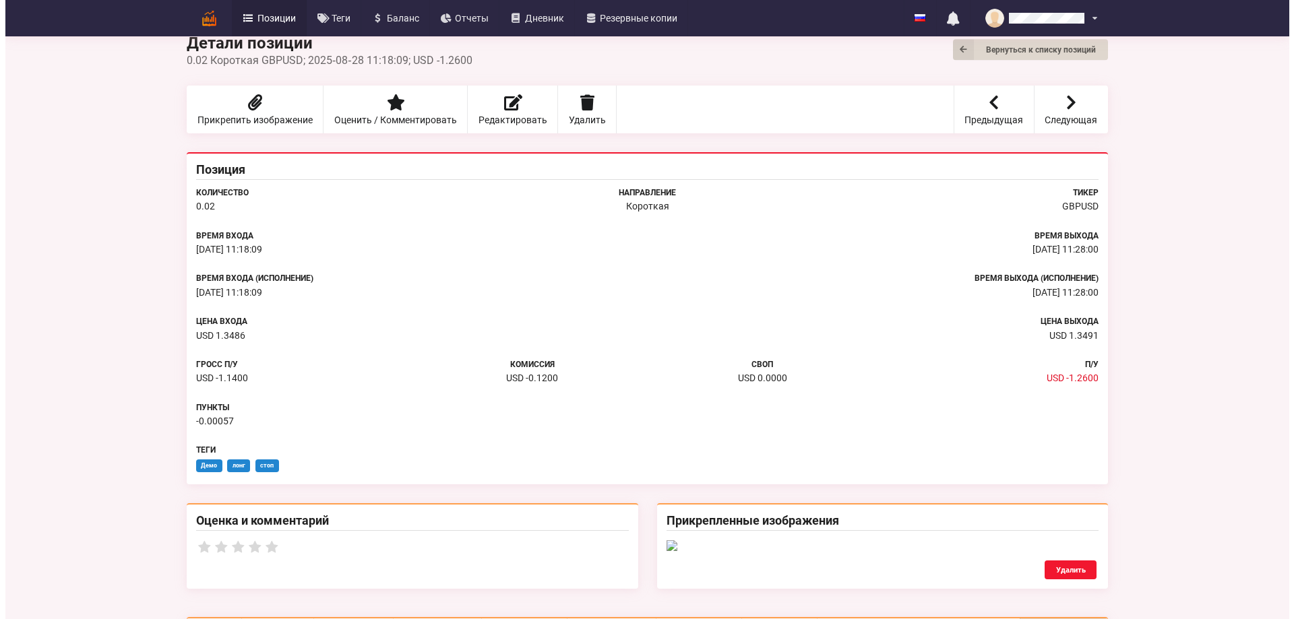
scroll to position [0, 0]
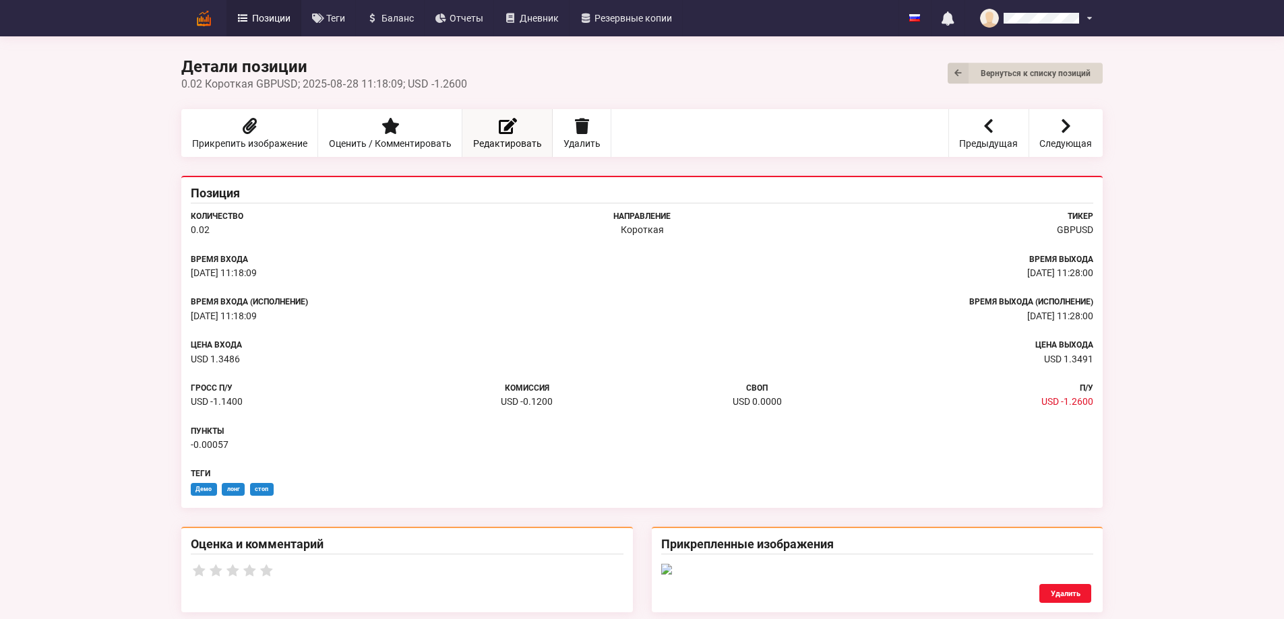
click at [498, 119] on icon at bounding box center [507, 126] width 19 height 16
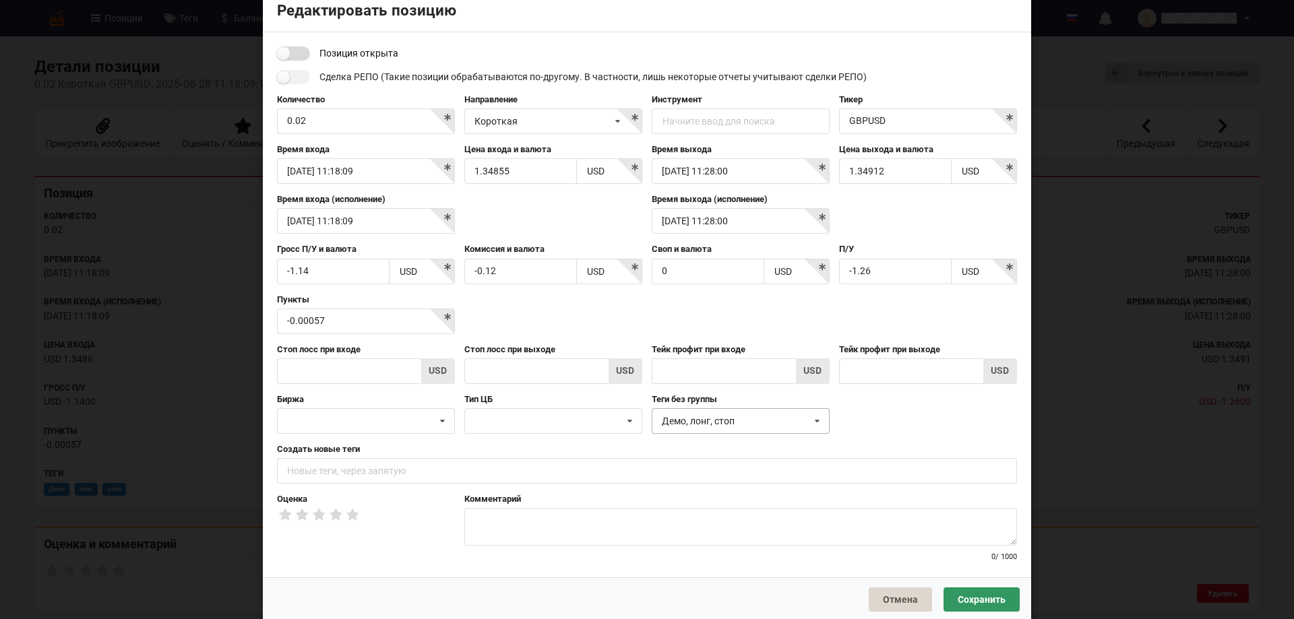
scroll to position [32, 0]
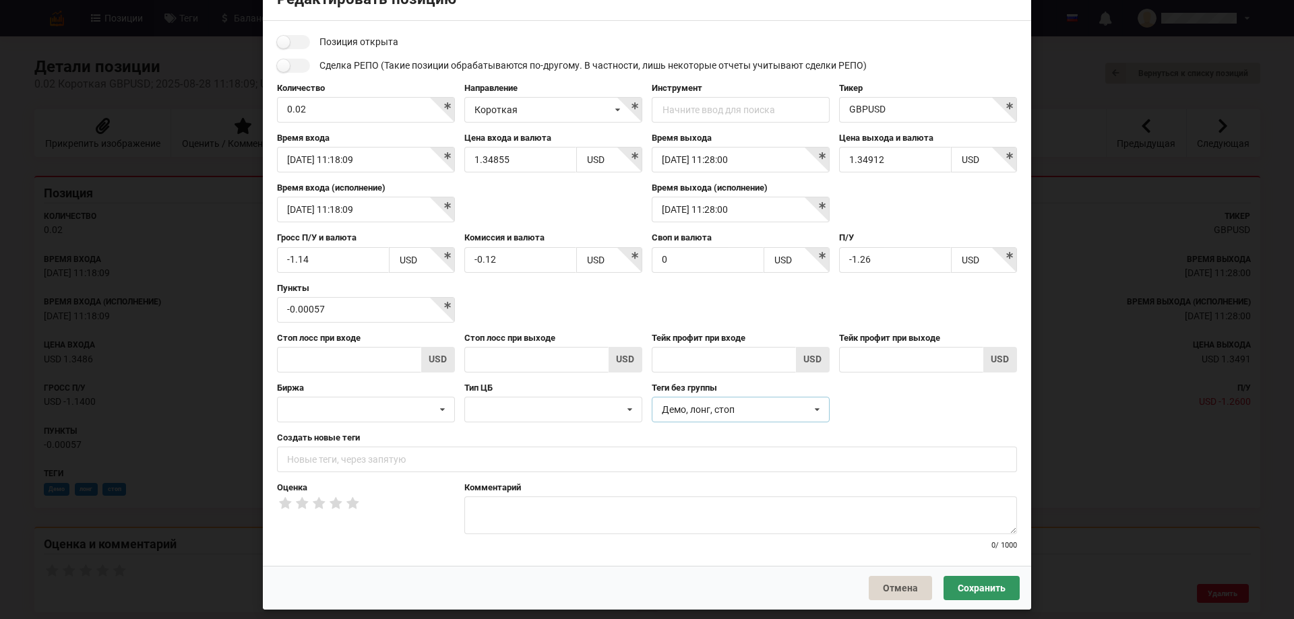
click at [817, 407] on icon at bounding box center [817, 410] width 20 height 25
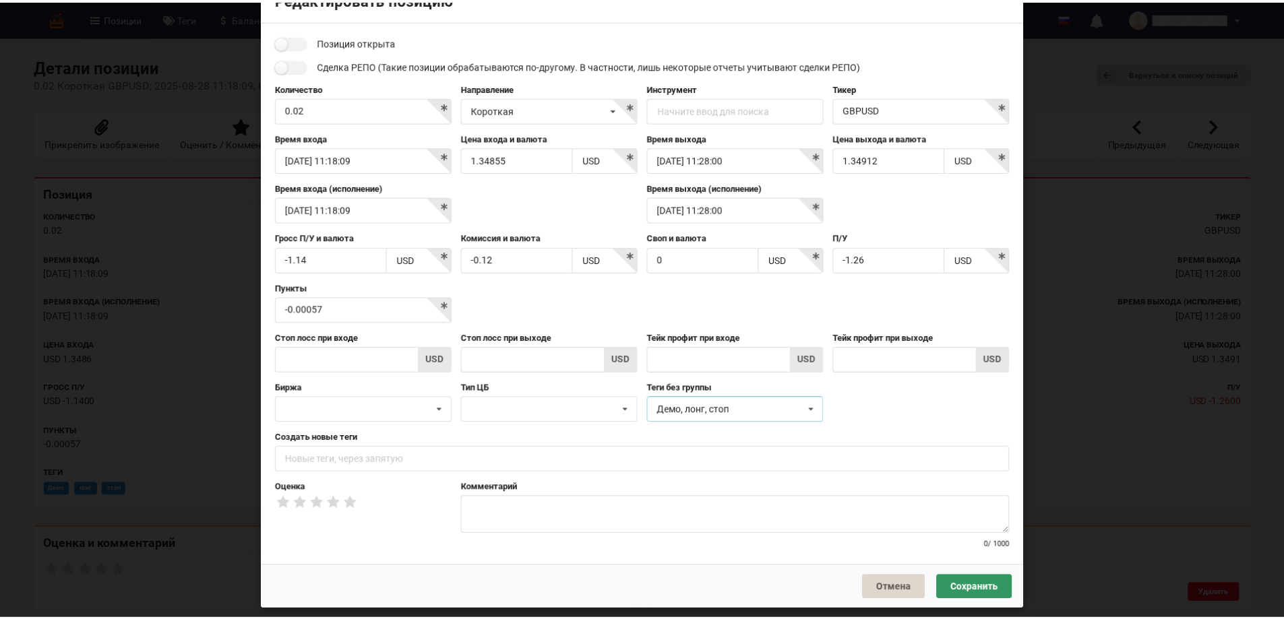
scroll to position [1, 0]
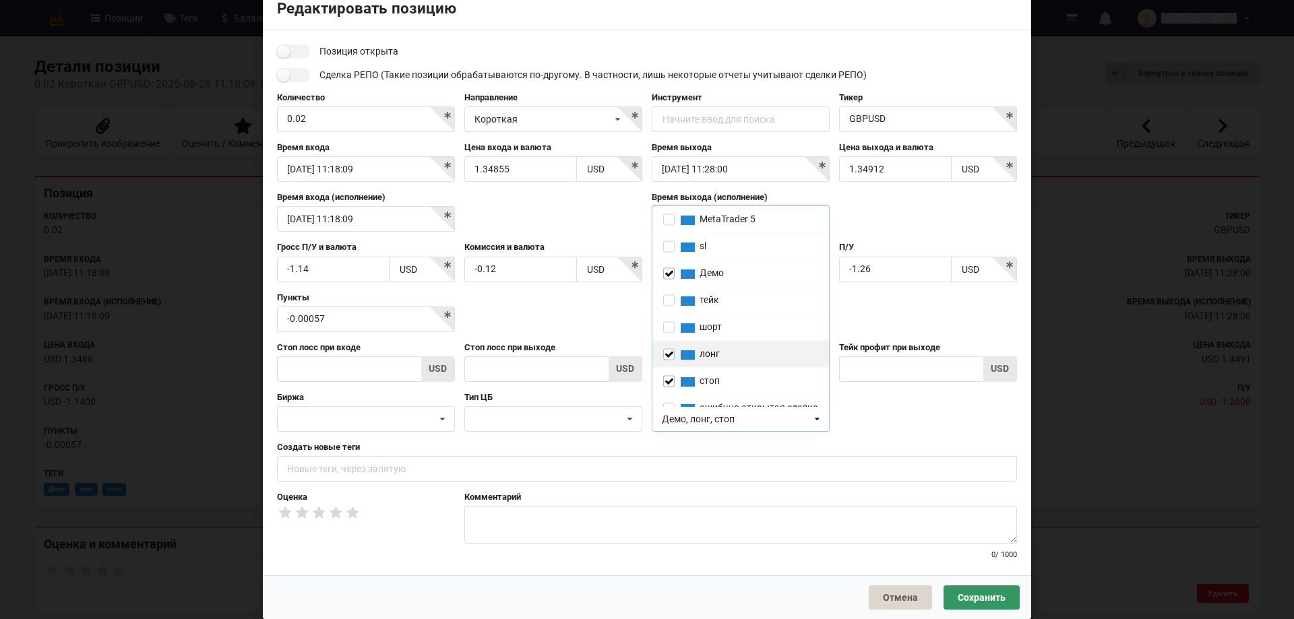
click at [668, 357] on input "checkbox" at bounding box center [668, 353] width 11 height 11
checkbox input "false"
click at [666, 329] on input "checkbox" at bounding box center [668, 326] width 11 height 11
checkbox input "true"
click at [988, 598] on button "Сохранить" at bounding box center [981, 598] width 76 height 24
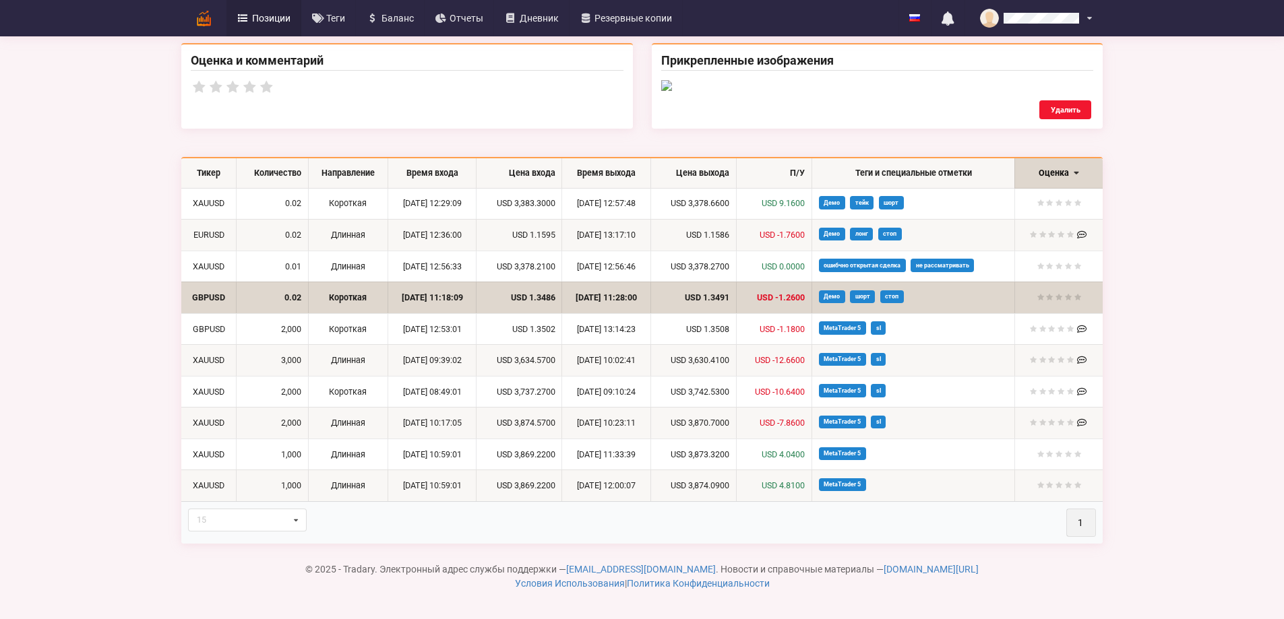
scroll to position [674, 0]
